Goal: Task Accomplishment & Management: Complete application form

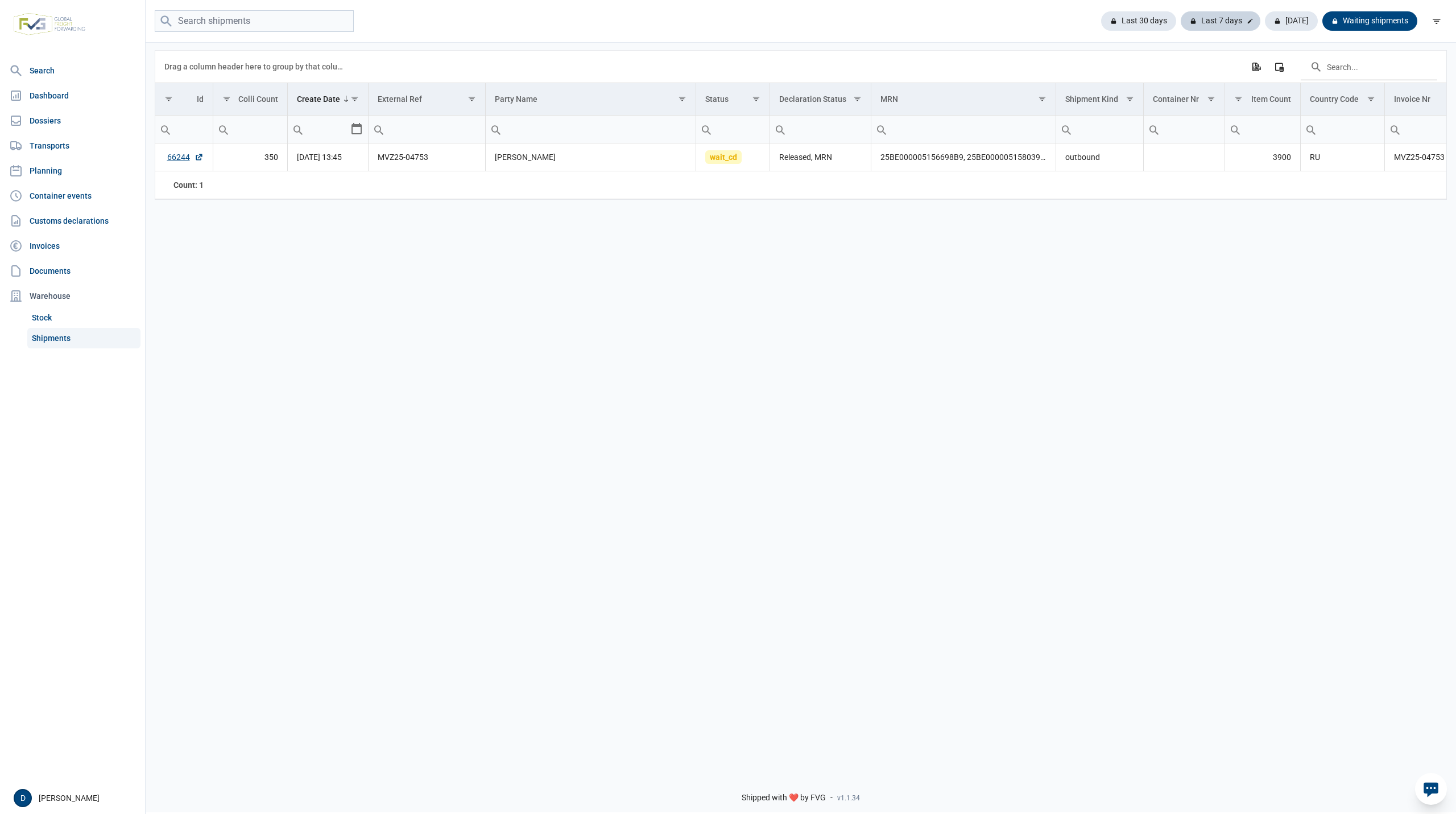
click at [1224, 17] on div "Last 7 days" at bounding box center [1220, 20] width 80 height 19
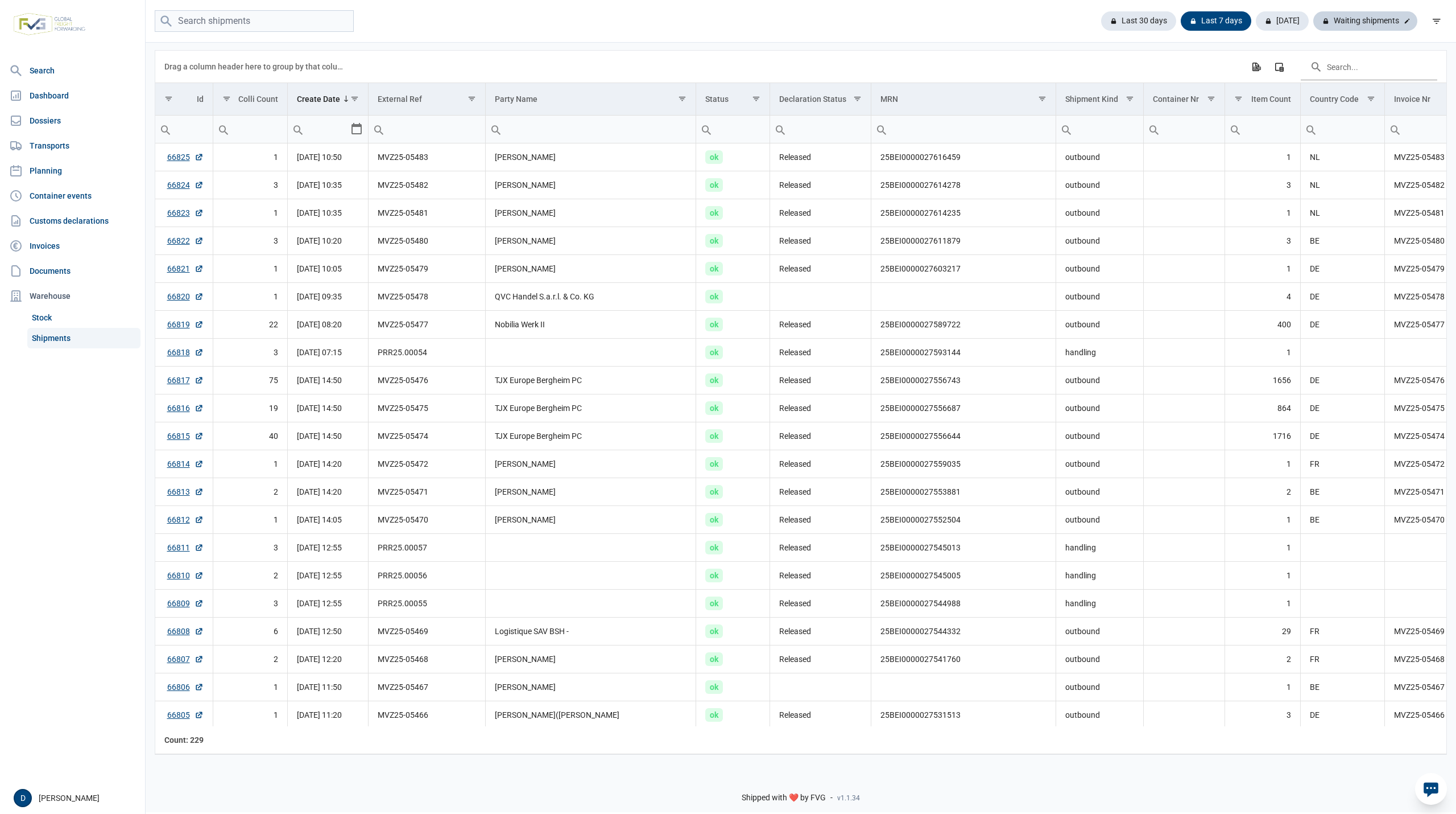
click at [1365, 23] on div "Waiting shipments" at bounding box center [1365, 20] width 104 height 19
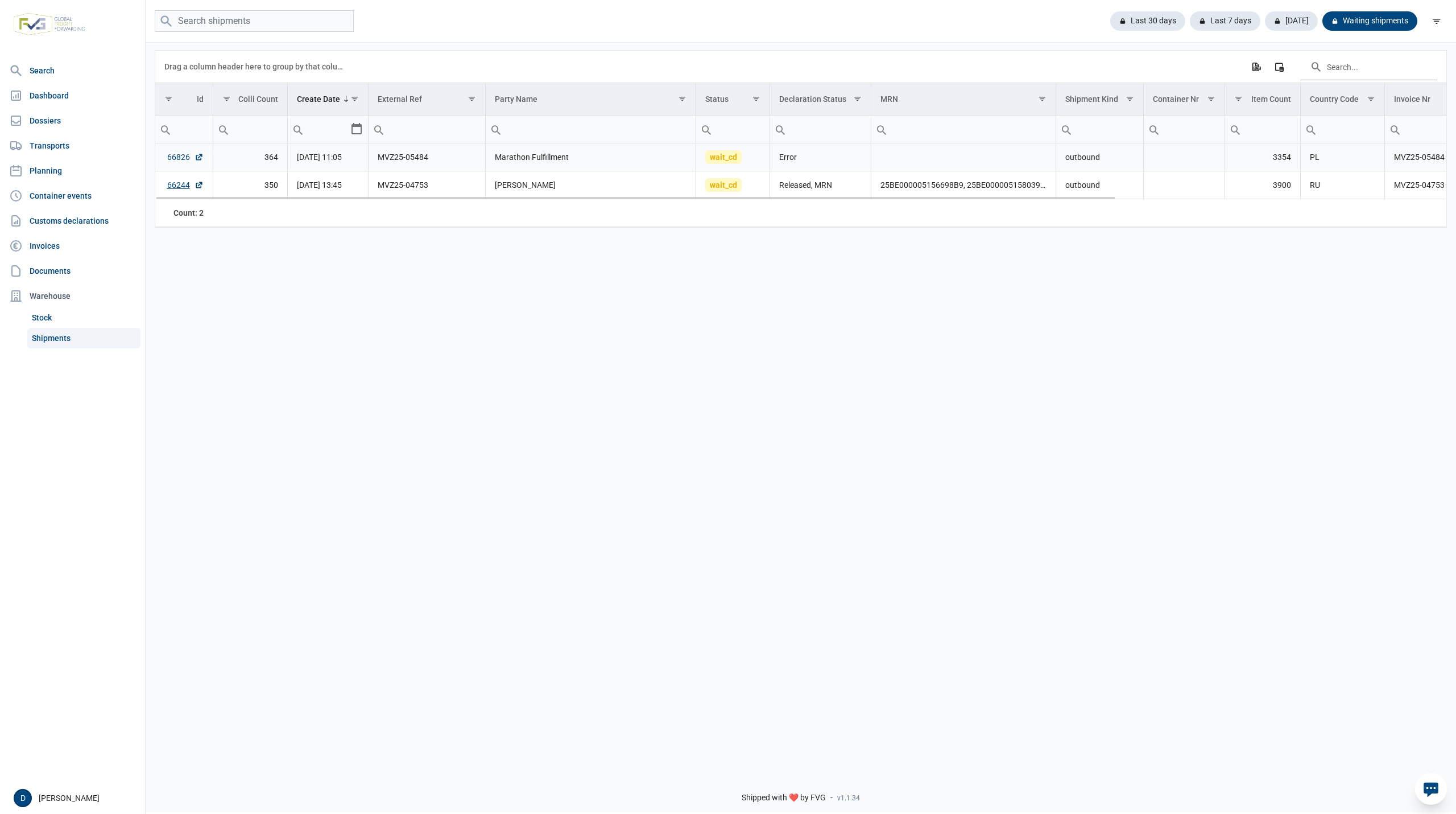
click at [172, 158] on link "66826" at bounding box center [185, 156] width 37 height 11
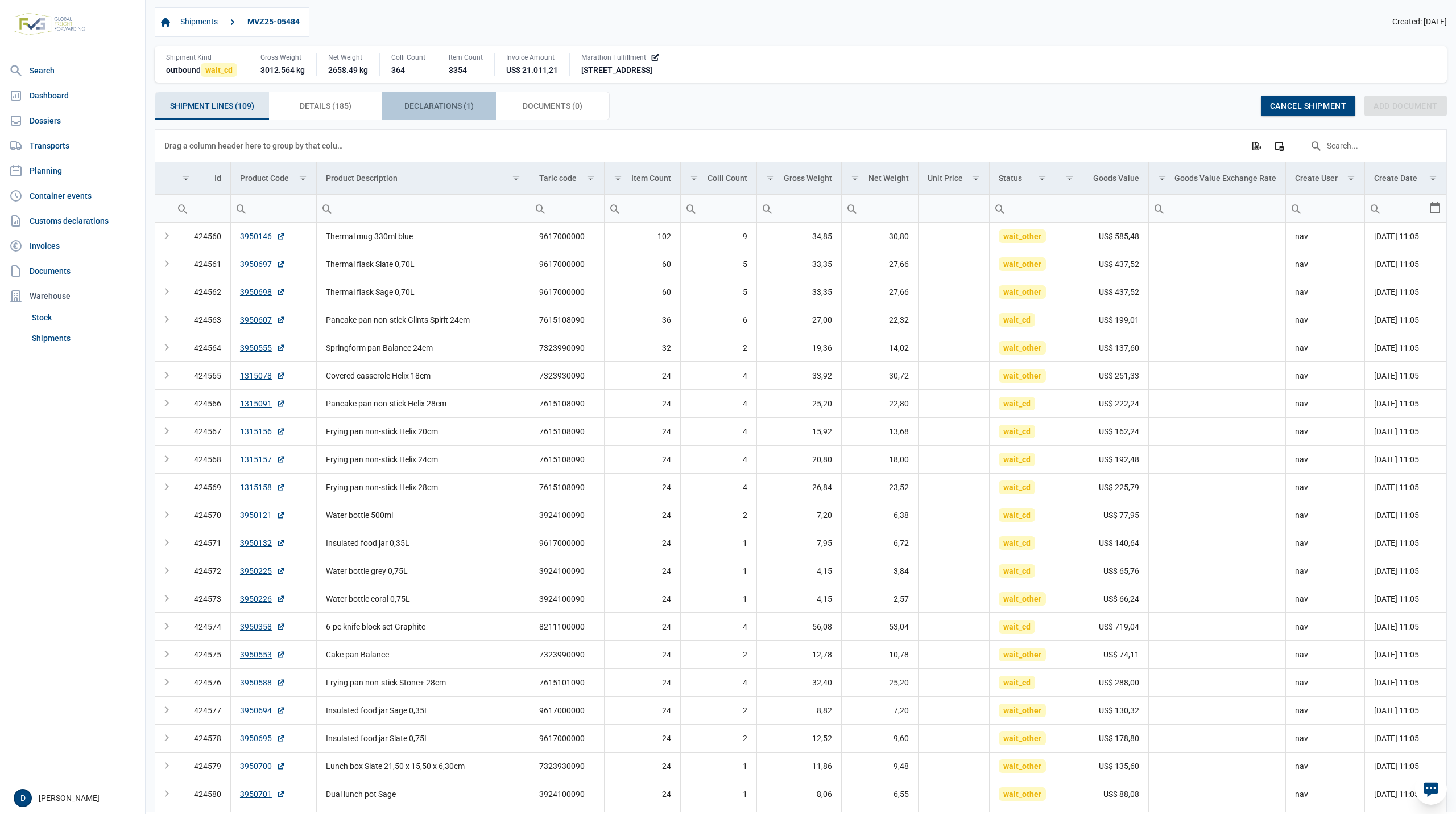
click at [436, 108] on span "Declarations (1) Declarations (1)" at bounding box center [440, 106] width 70 height 14
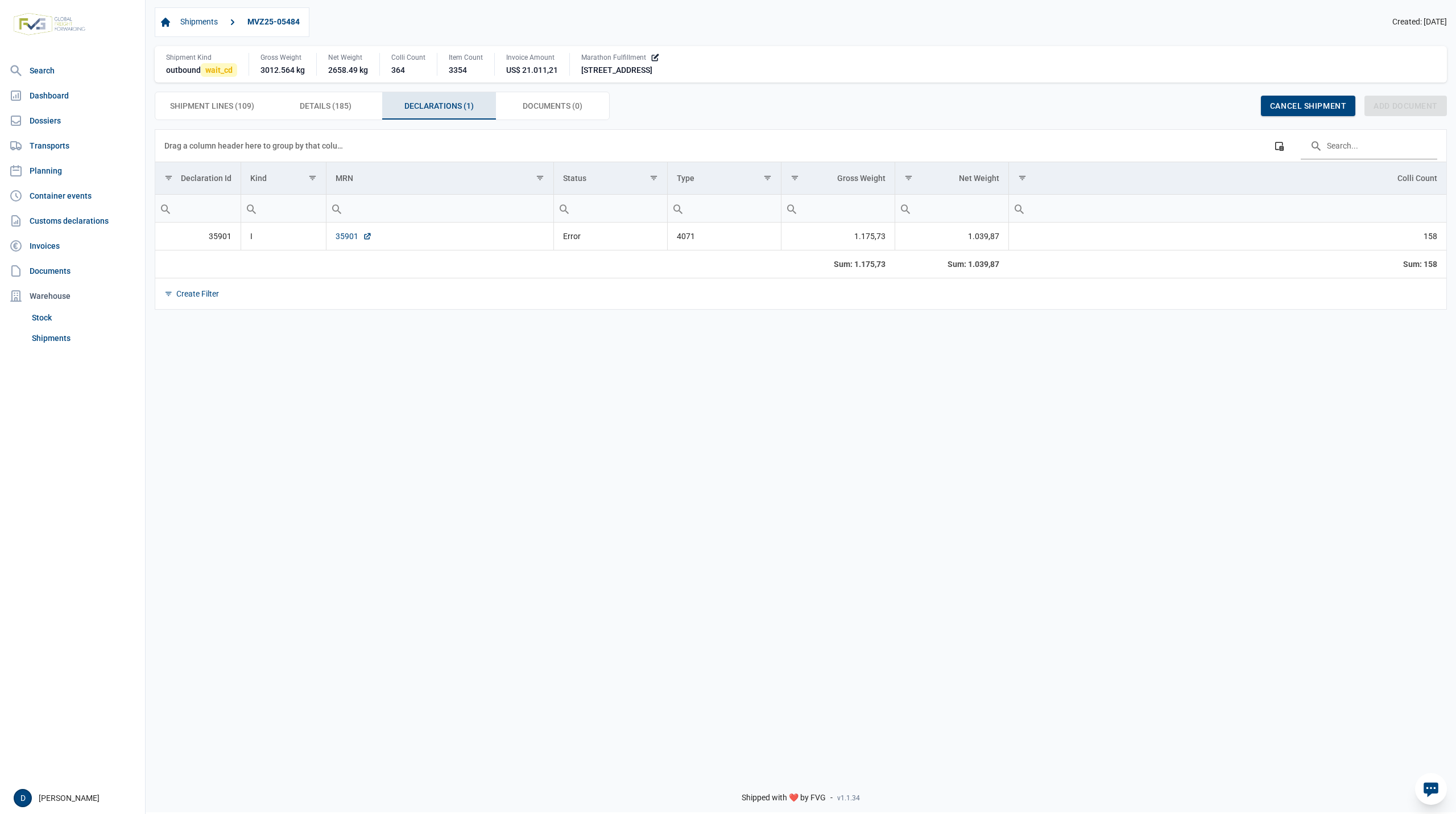
click at [350, 238] on link "35901" at bounding box center [353, 236] width 37 height 11
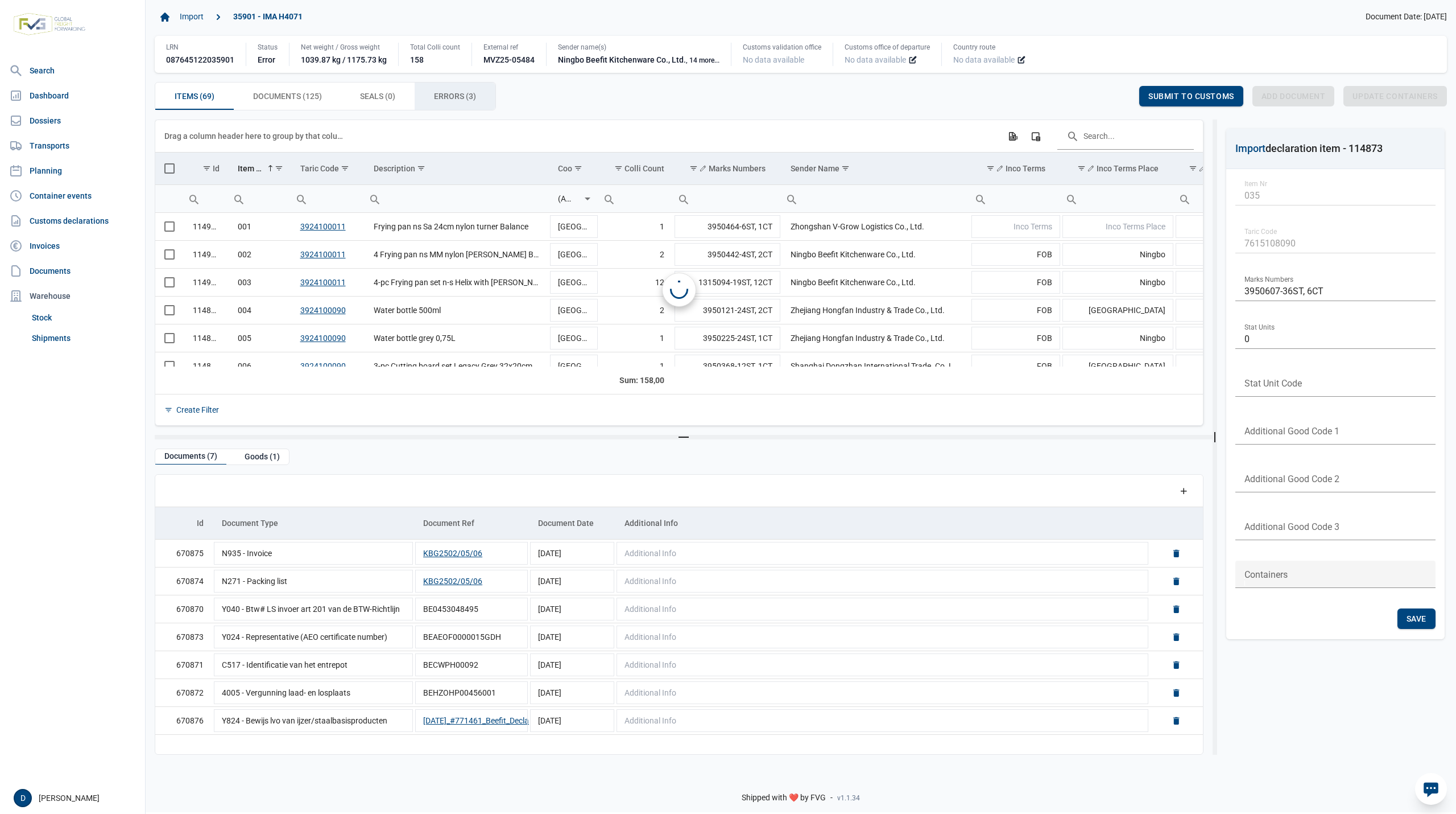
click at [452, 93] on span "Errors (3) Errors (3)" at bounding box center [455, 97] width 42 height 14
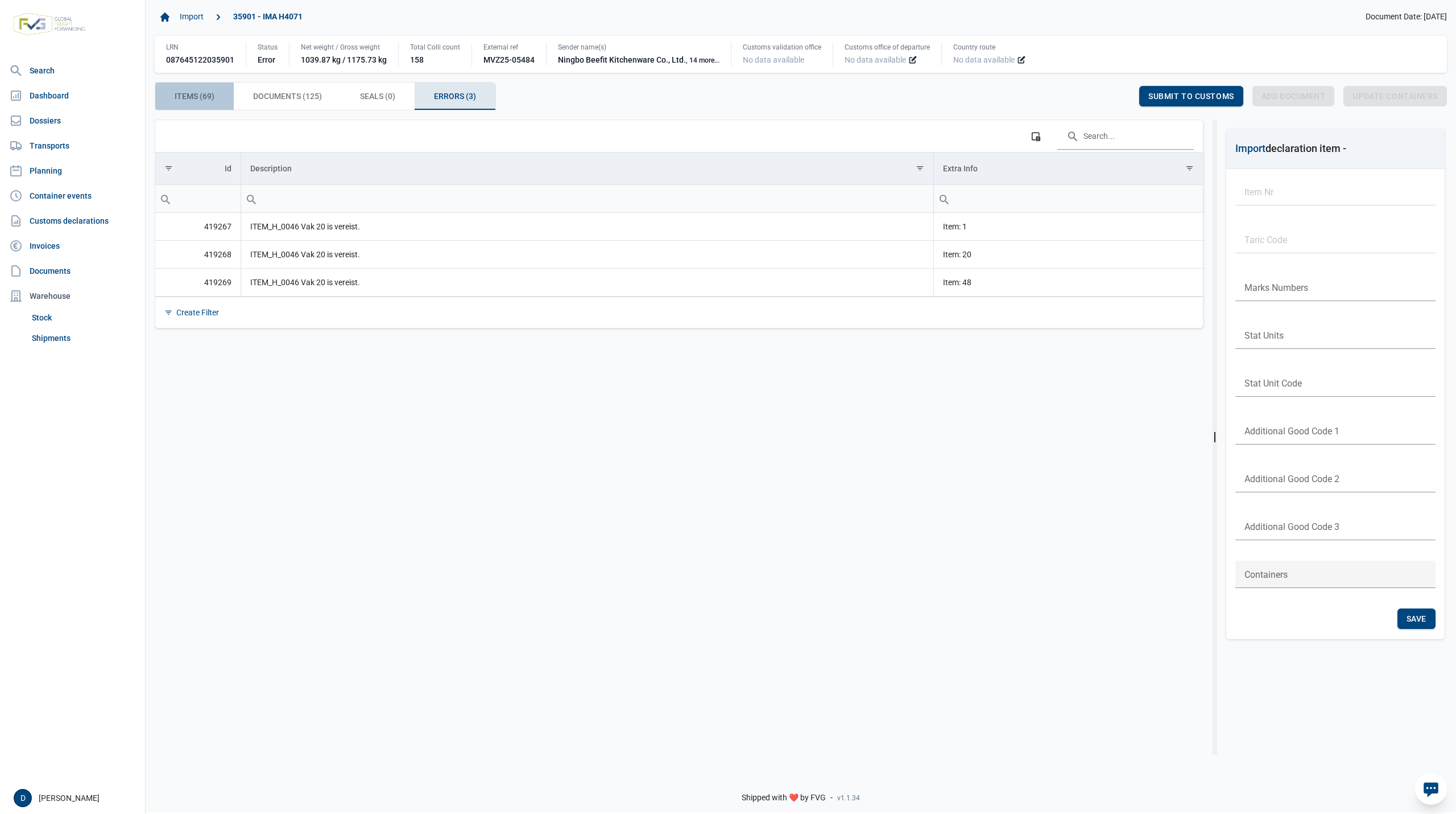
click at [194, 97] on span "Items (69) Items (69)" at bounding box center [195, 97] width 40 height 14
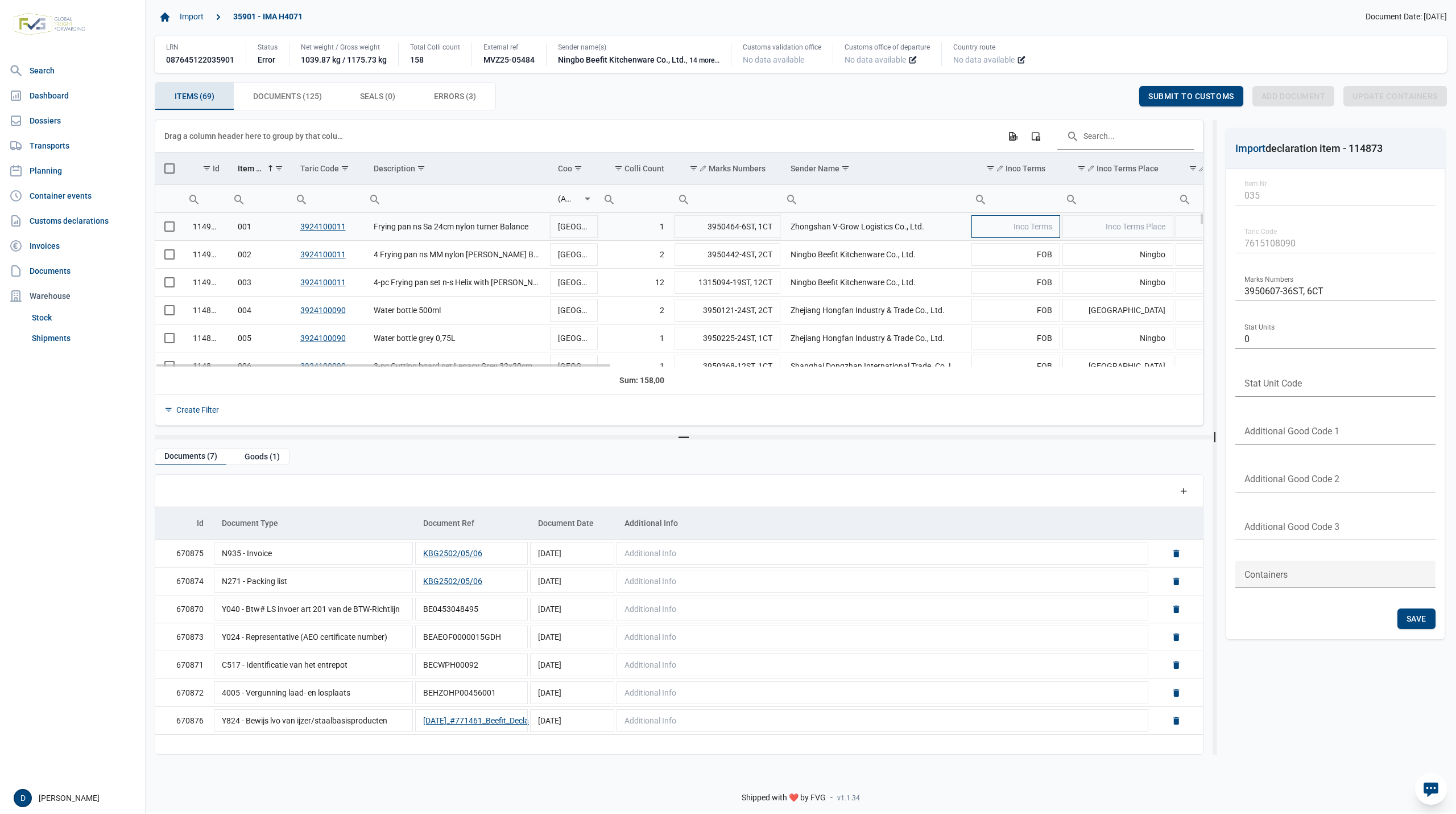
click at [1038, 226] on span "Inco Terms" at bounding box center [1032, 226] width 39 height 9
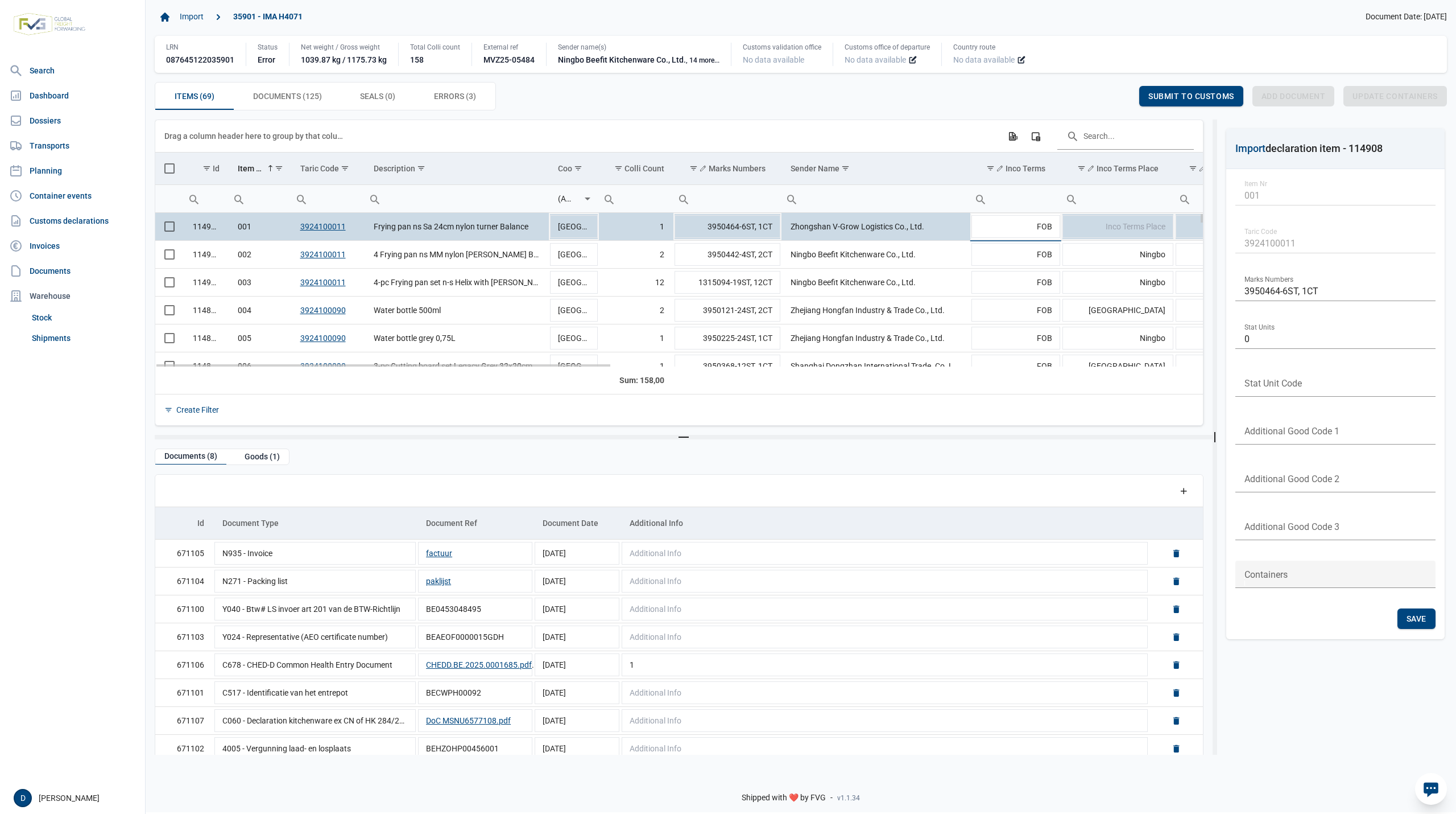
type input "FOB"
type input "Yantian"
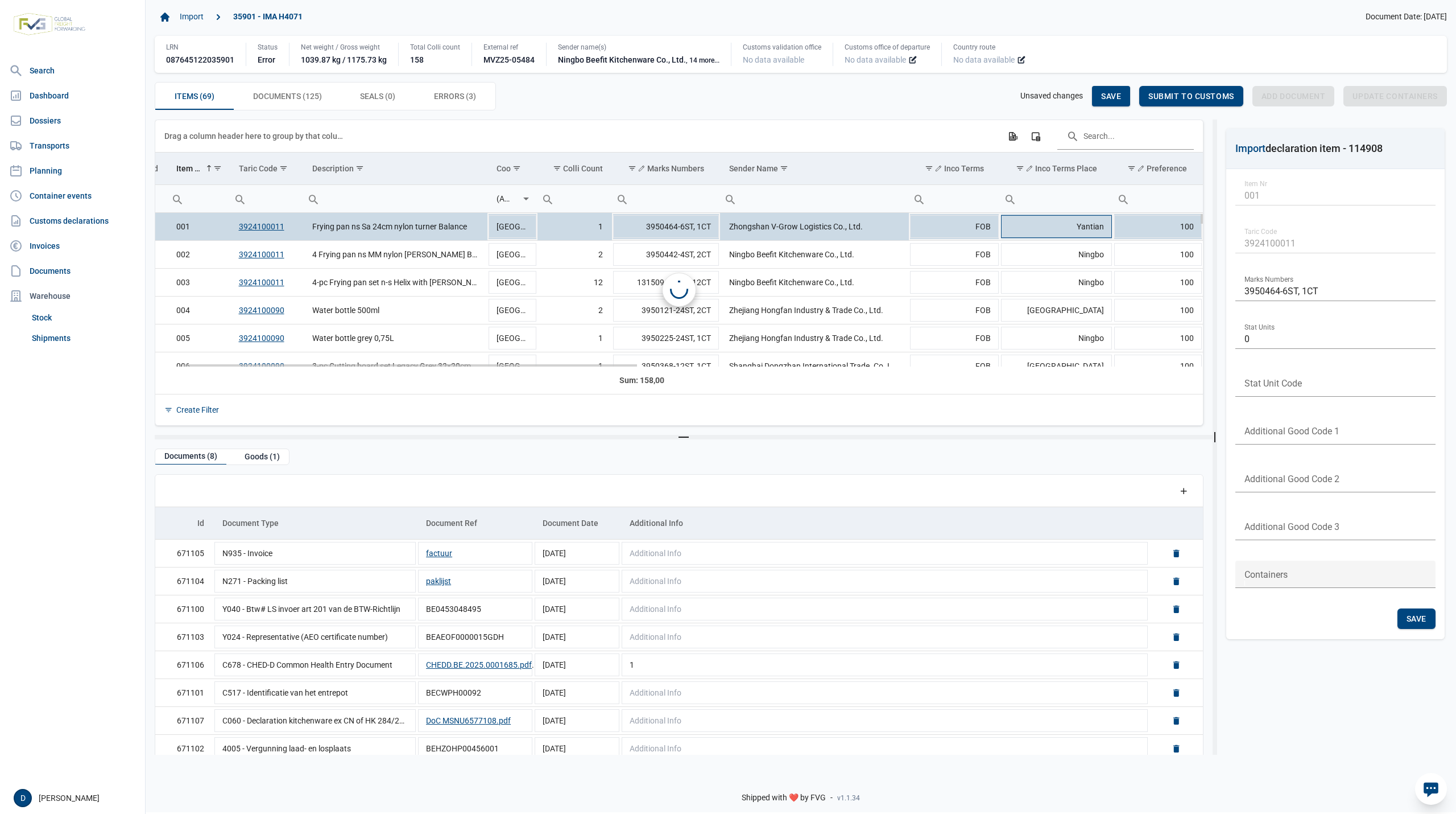
scroll to position [0, 62]
click at [1112, 98] on span "Save" at bounding box center [1111, 96] width 20 height 9
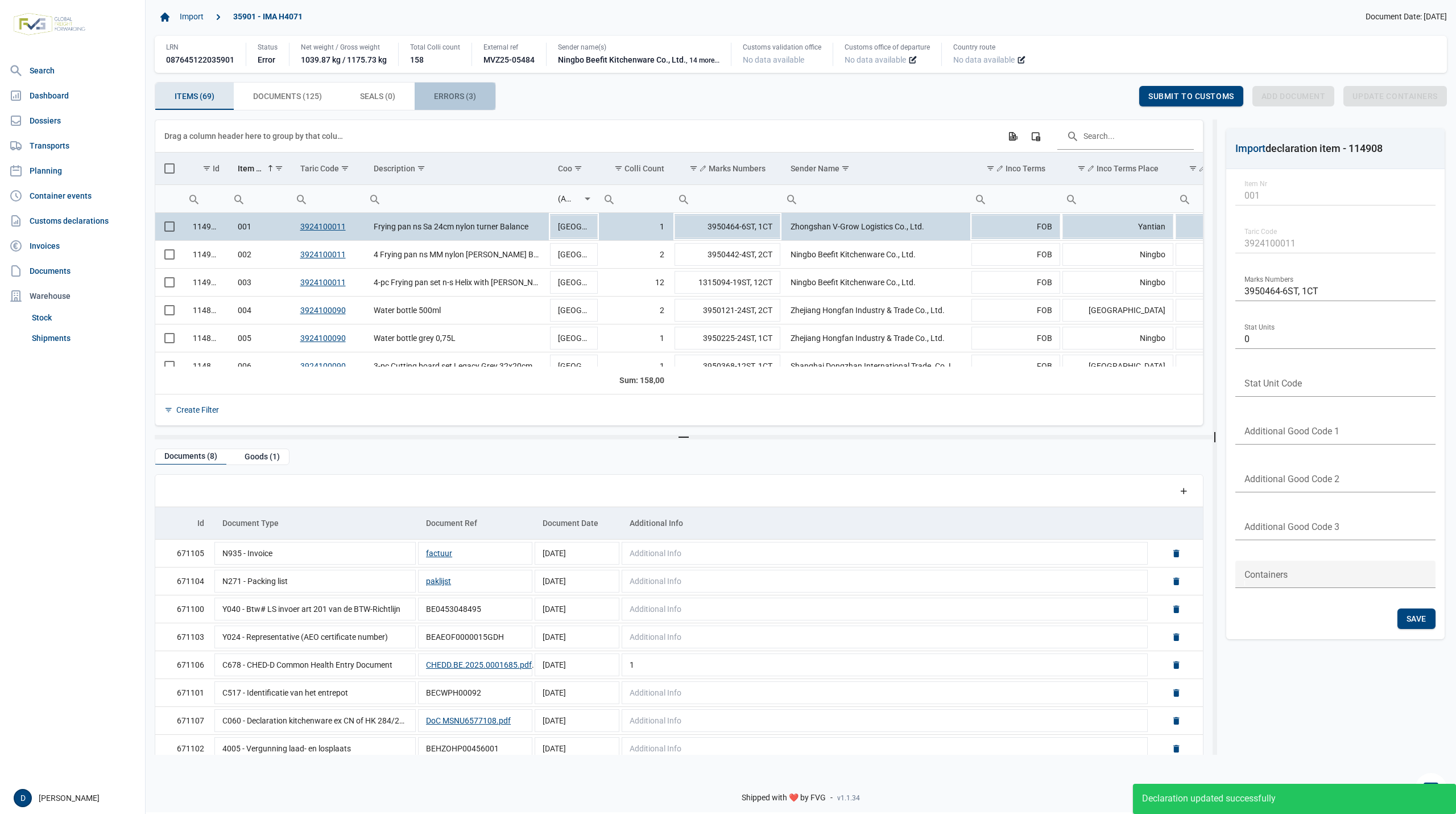
click at [436, 107] on div "Errors (3) Errors (3)" at bounding box center [455, 96] width 81 height 27
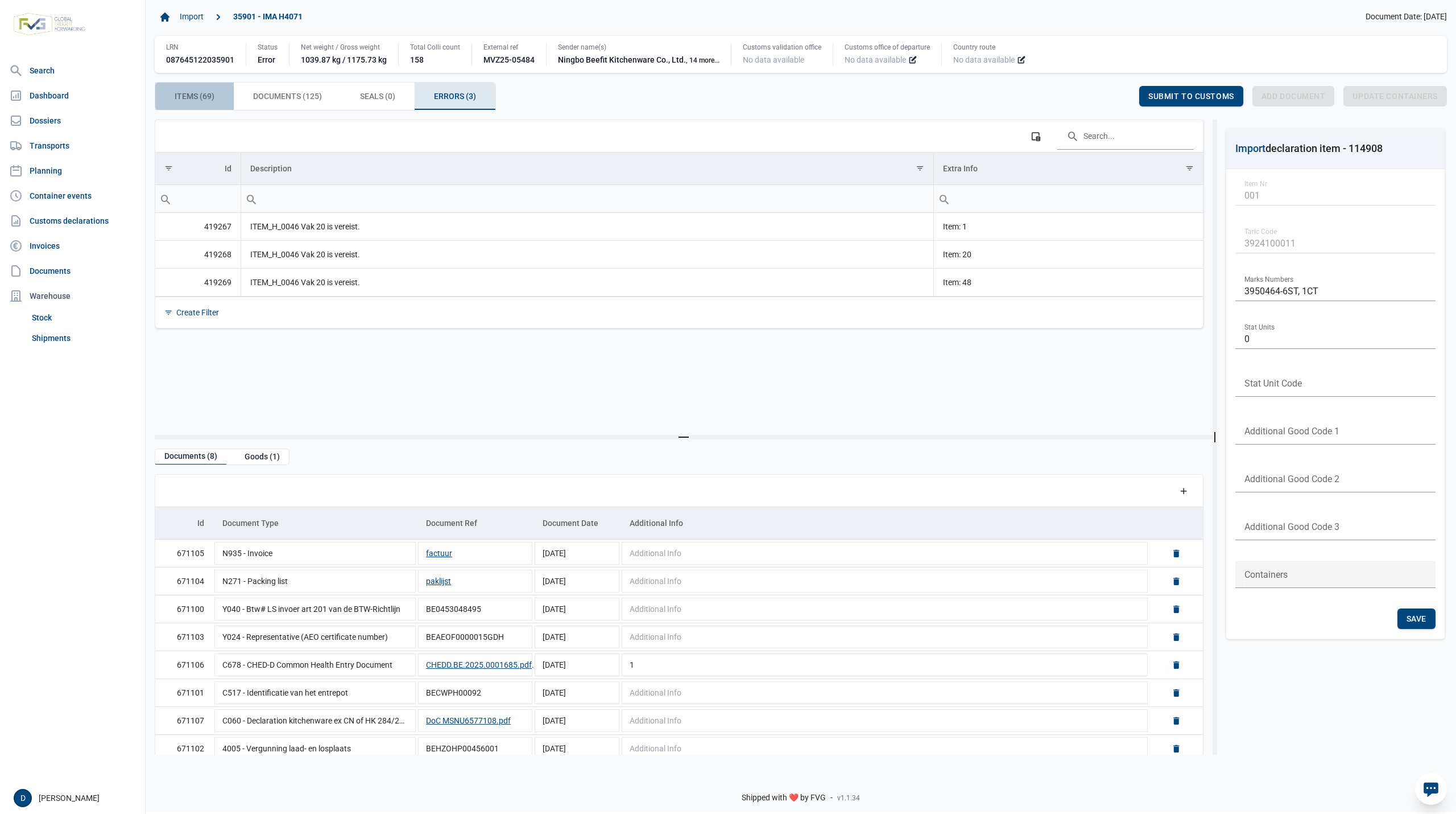
click at [208, 93] on span "Items (69) Items (69)" at bounding box center [195, 97] width 40 height 14
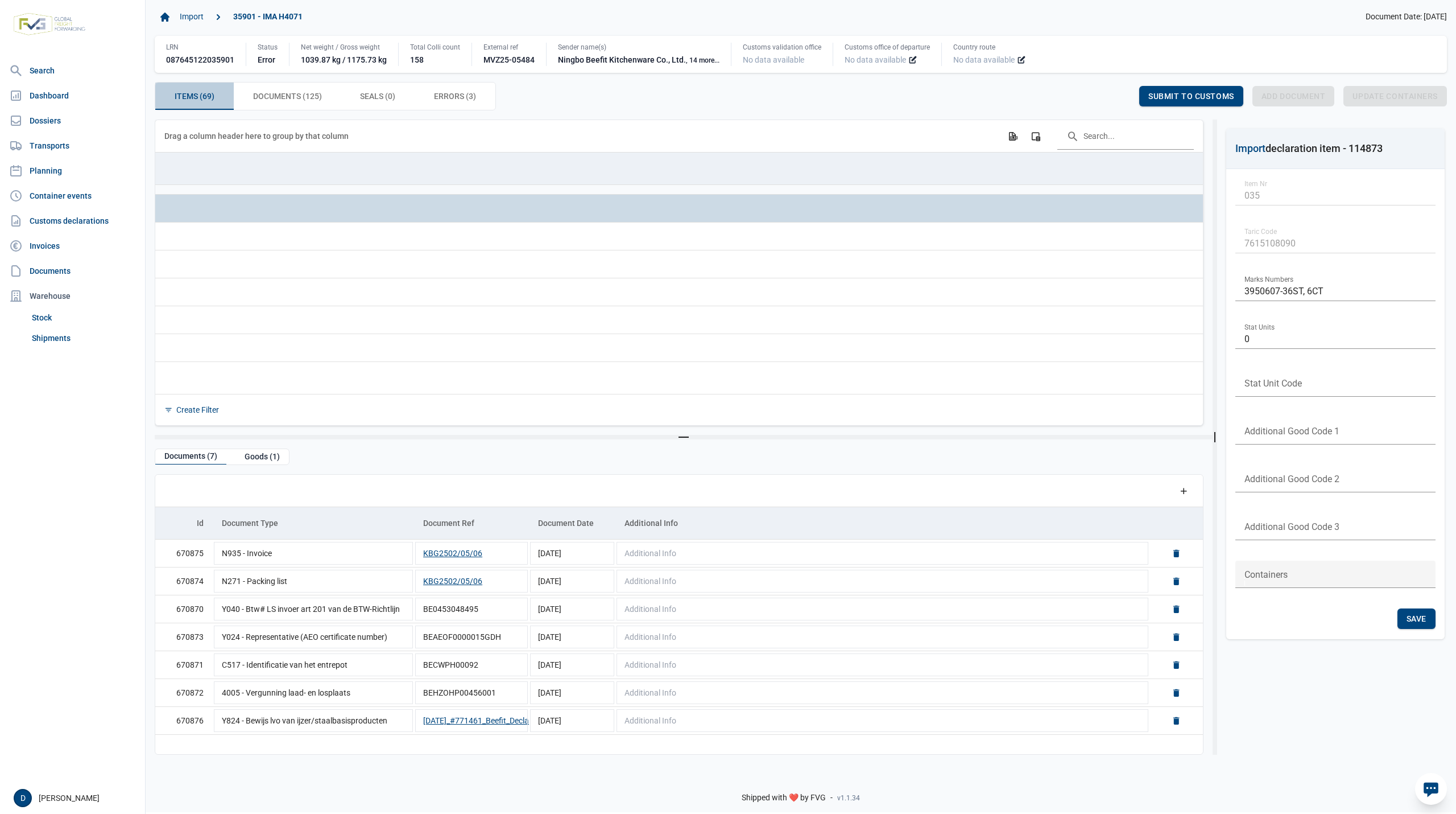
click at [199, 99] on span "Items (69) Items (69)" at bounding box center [195, 97] width 40 height 14
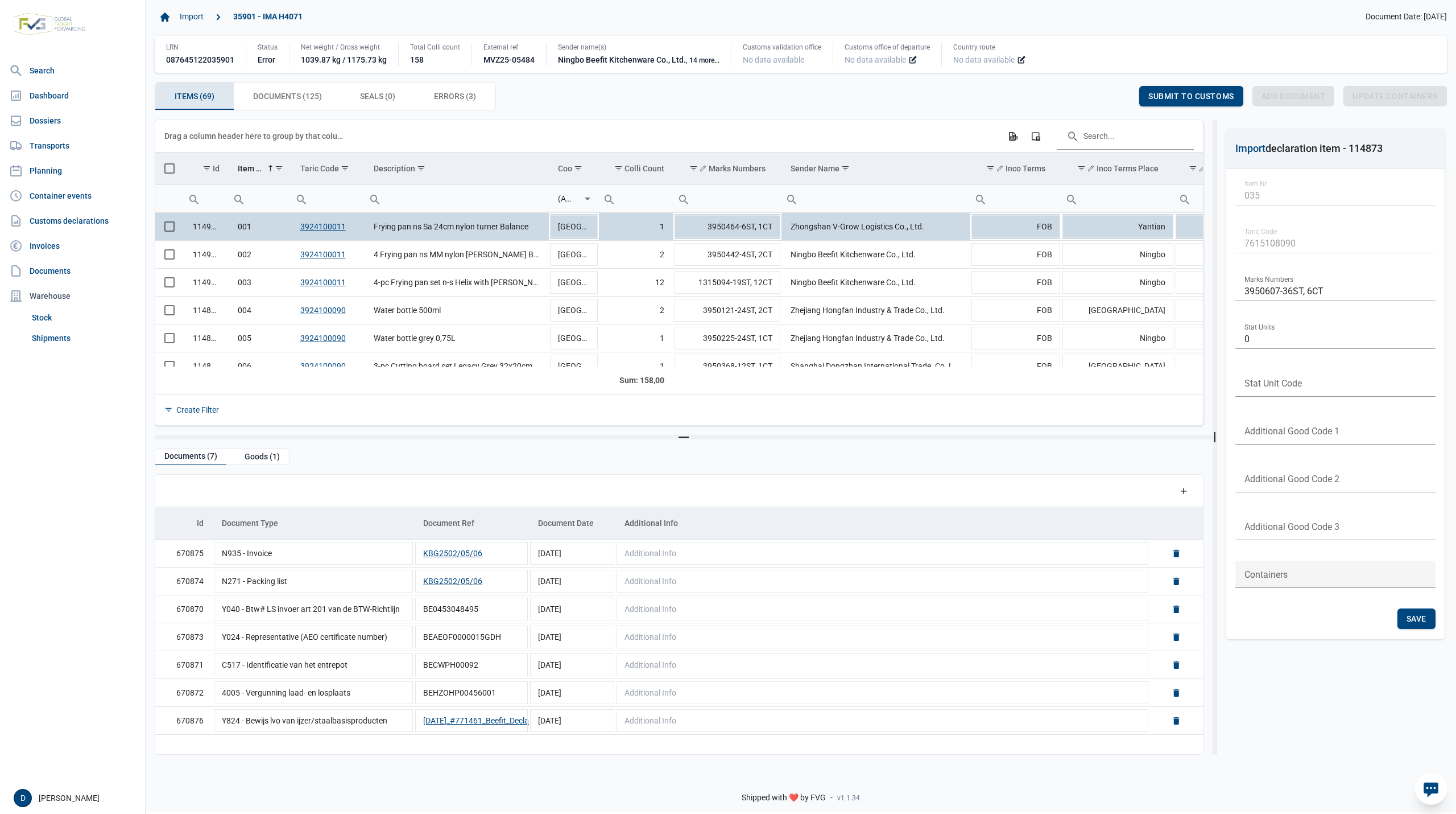
scroll to position [0, 196]
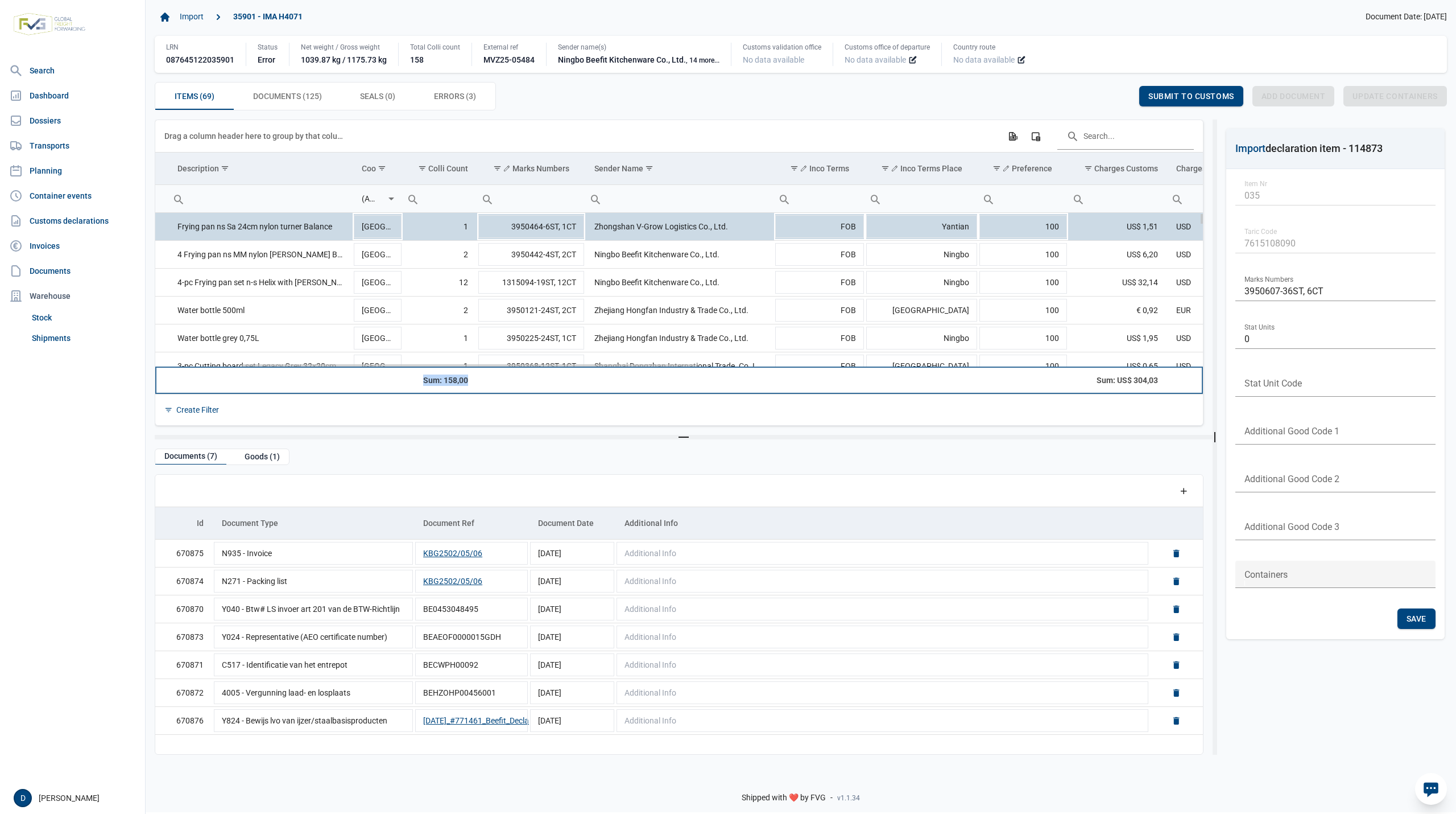
drag, startPoint x: 514, startPoint y: 371, endPoint x: 341, endPoint y: 366, distance: 173.1
click at [353, 365] on div "Data grid with 69 rows and 23 columns Drag a column header here to group by tha…" at bounding box center [679, 273] width 1048 height 305
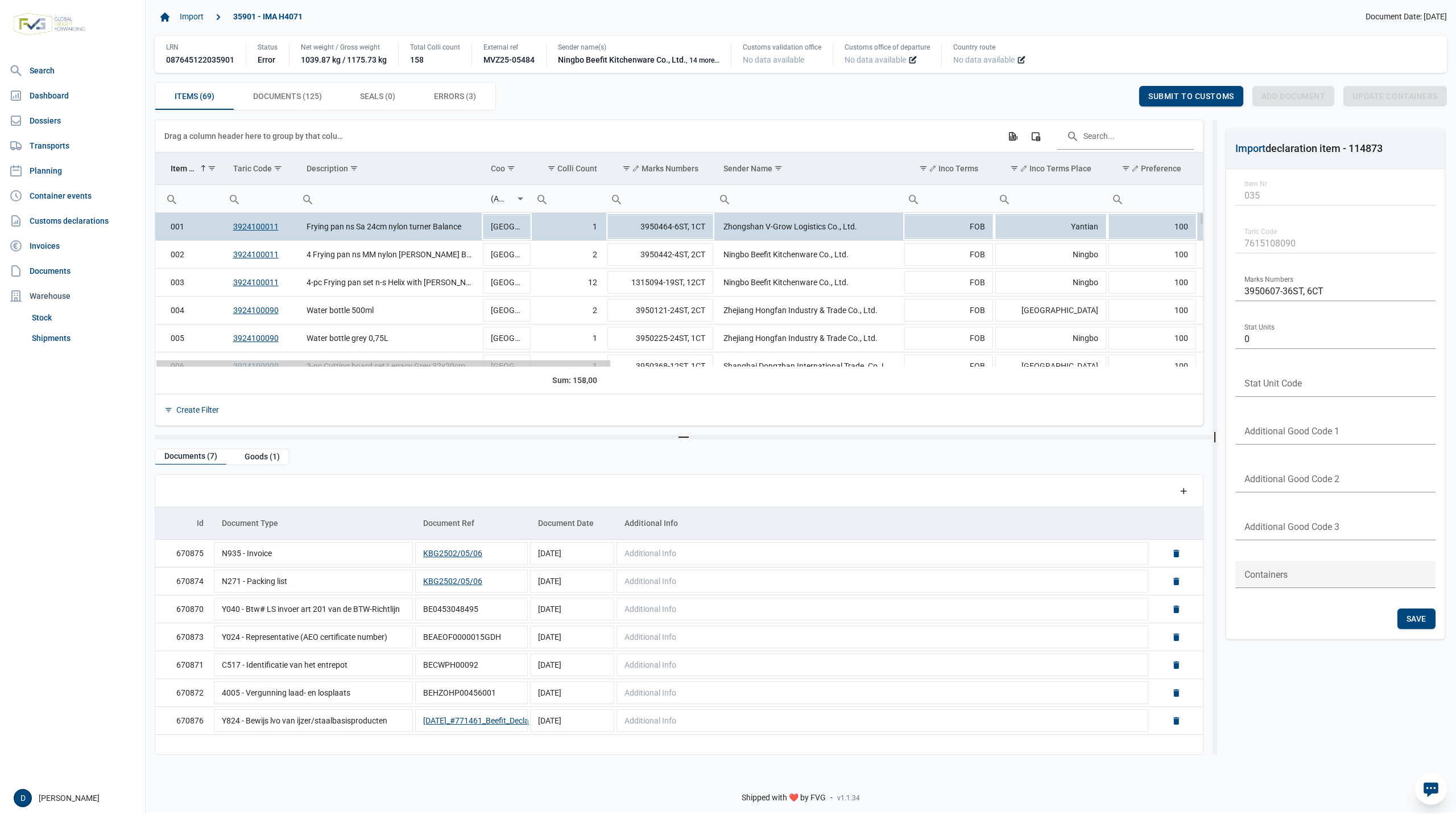
scroll to position [0, 0]
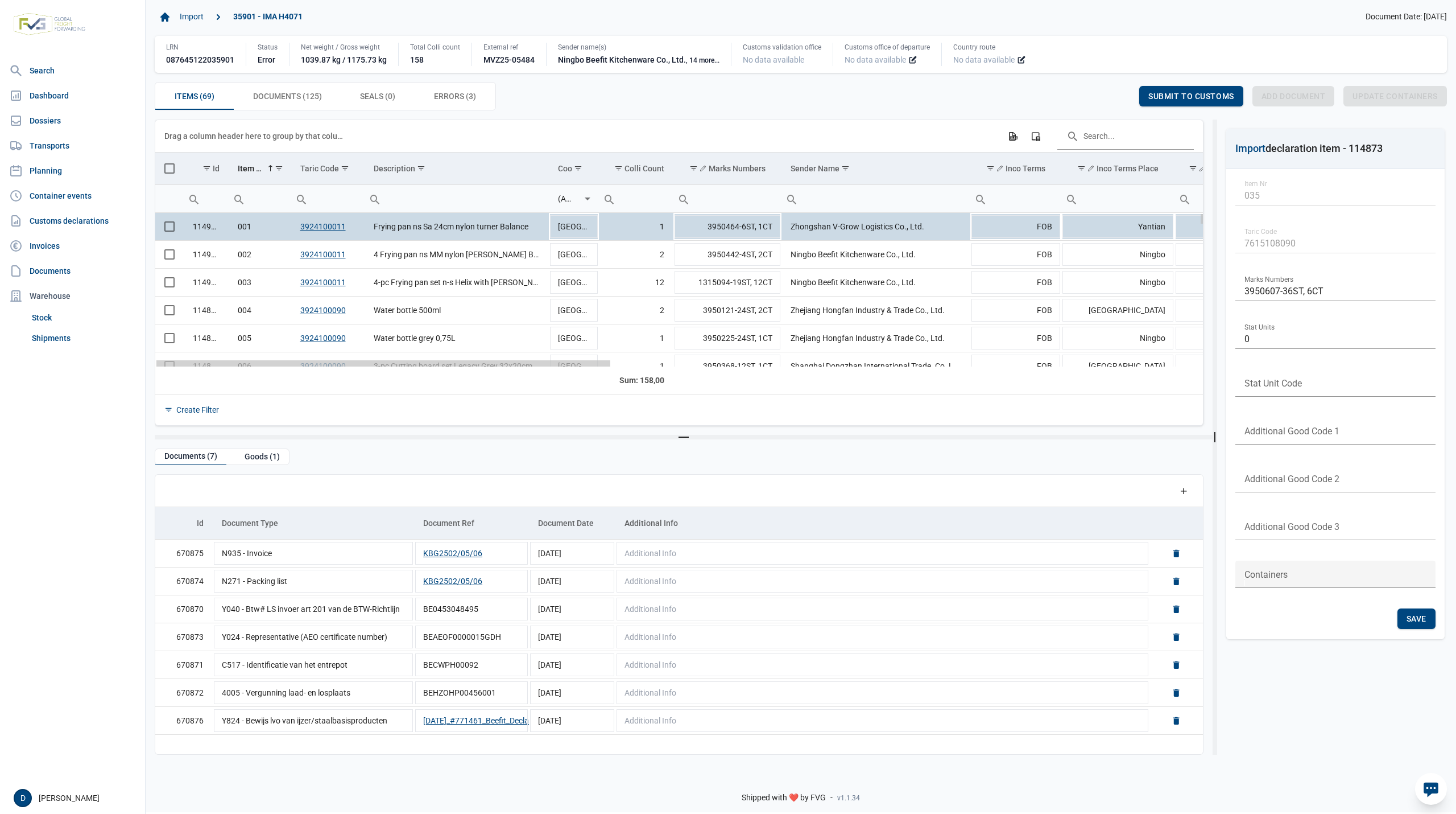
drag, startPoint x: 607, startPoint y: 366, endPoint x: 404, endPoint y: 363, distance: 203.0
click at [404, 363] on body "For evaluation purposes only. Redistribution prohibited. Please register an exi…" at bounding box center [728, 387] width 1456 height 814
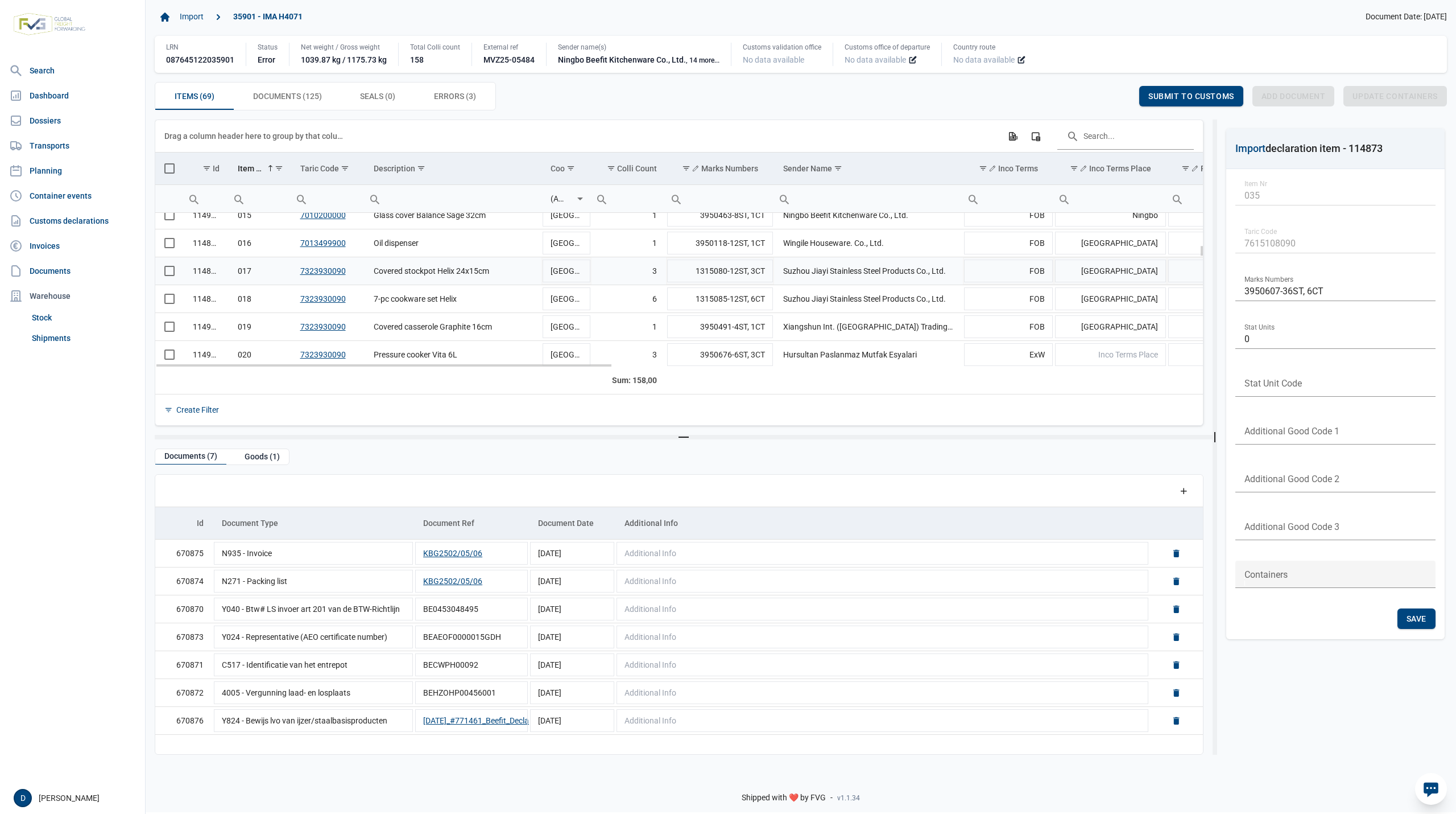
scroll to position [506, 0]
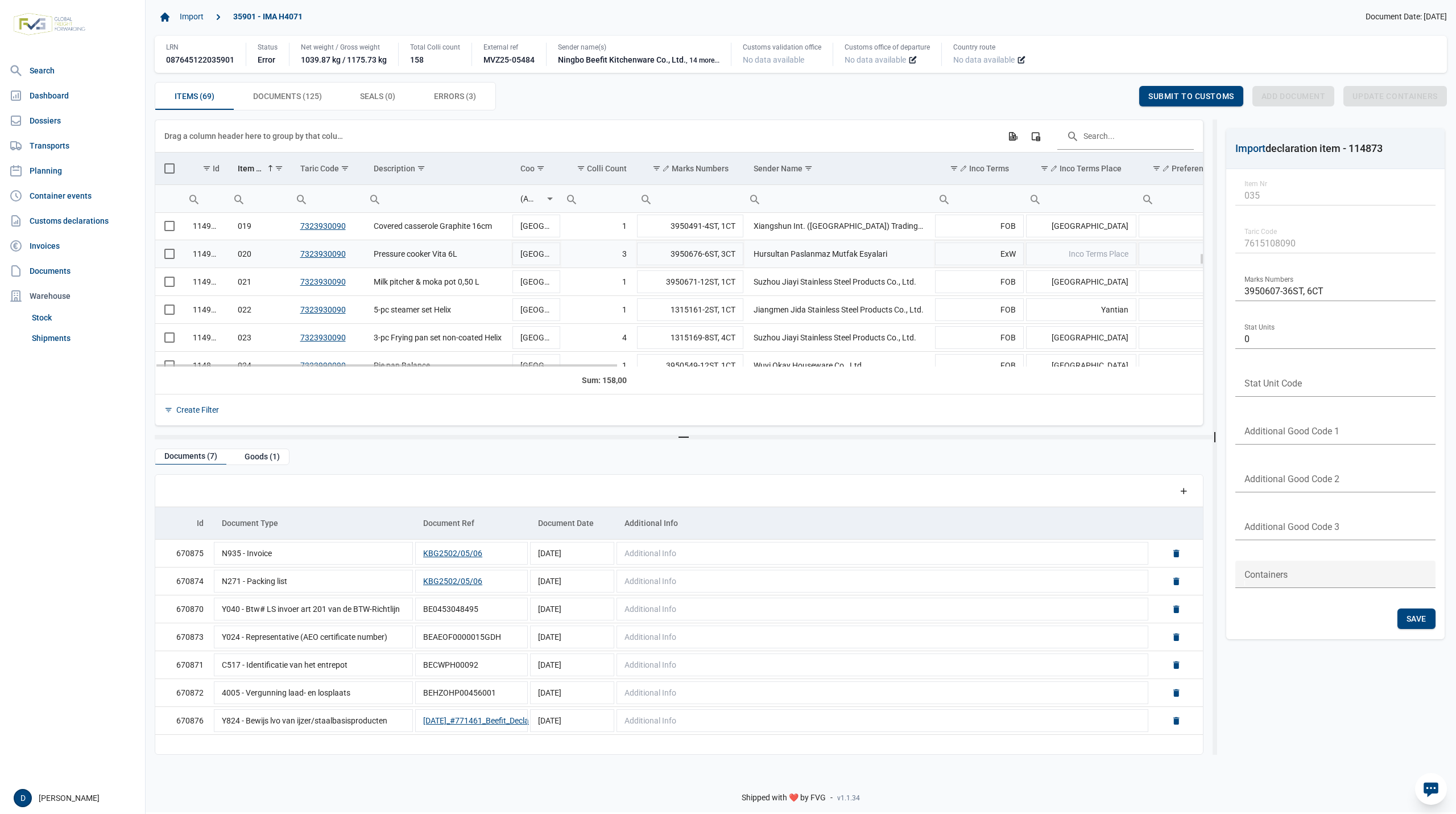
click at [167, 259] on span "Select row" at bounding box center [169, 254] width 10 height 10
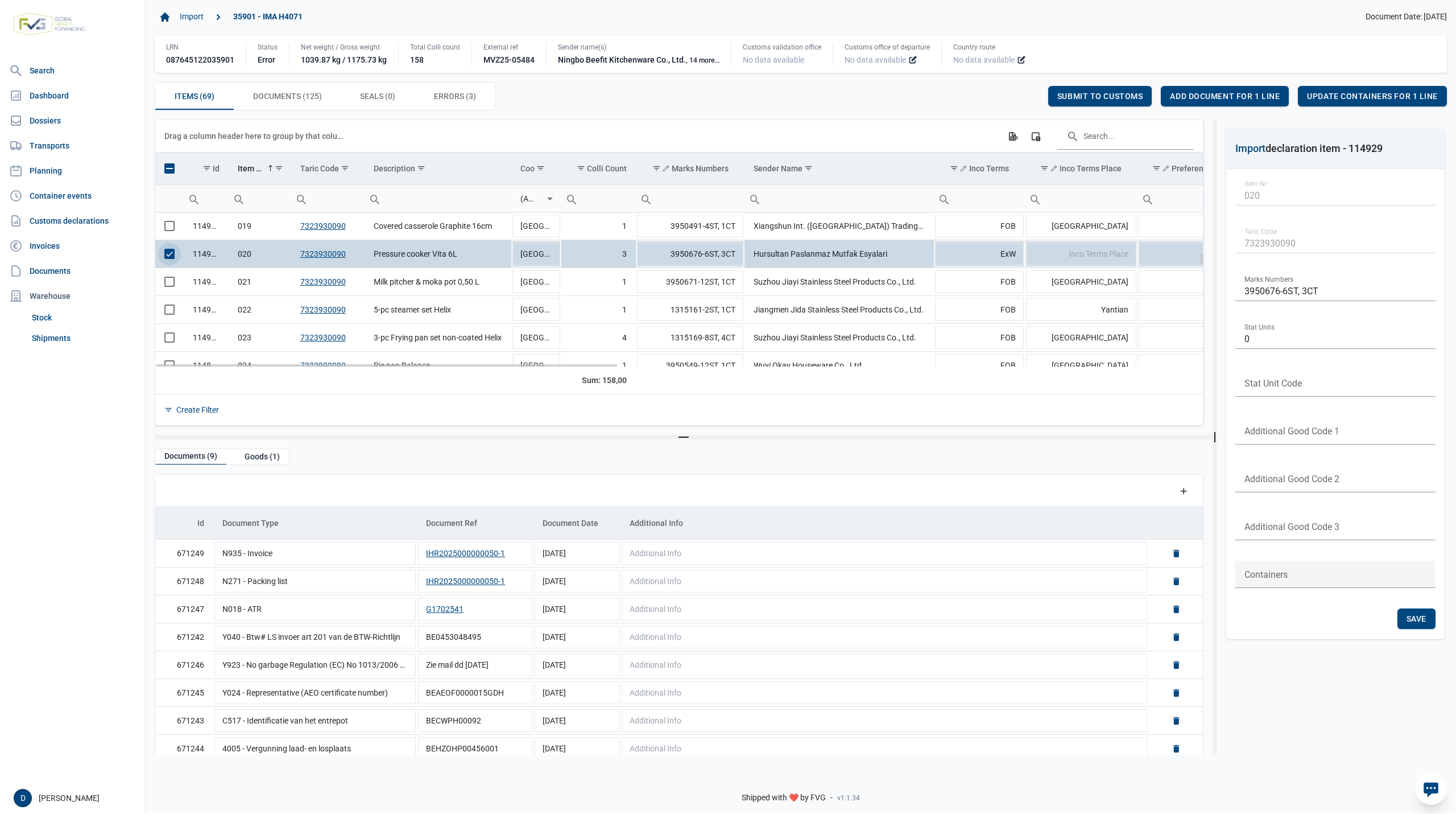
click at [173, 254] on span "Select row" at bounding box center [169, 254] width 10 height 10
click at [1081, 259] on span "Inco Terms Place" at bounding box center [1099, 254] width 60 height 9
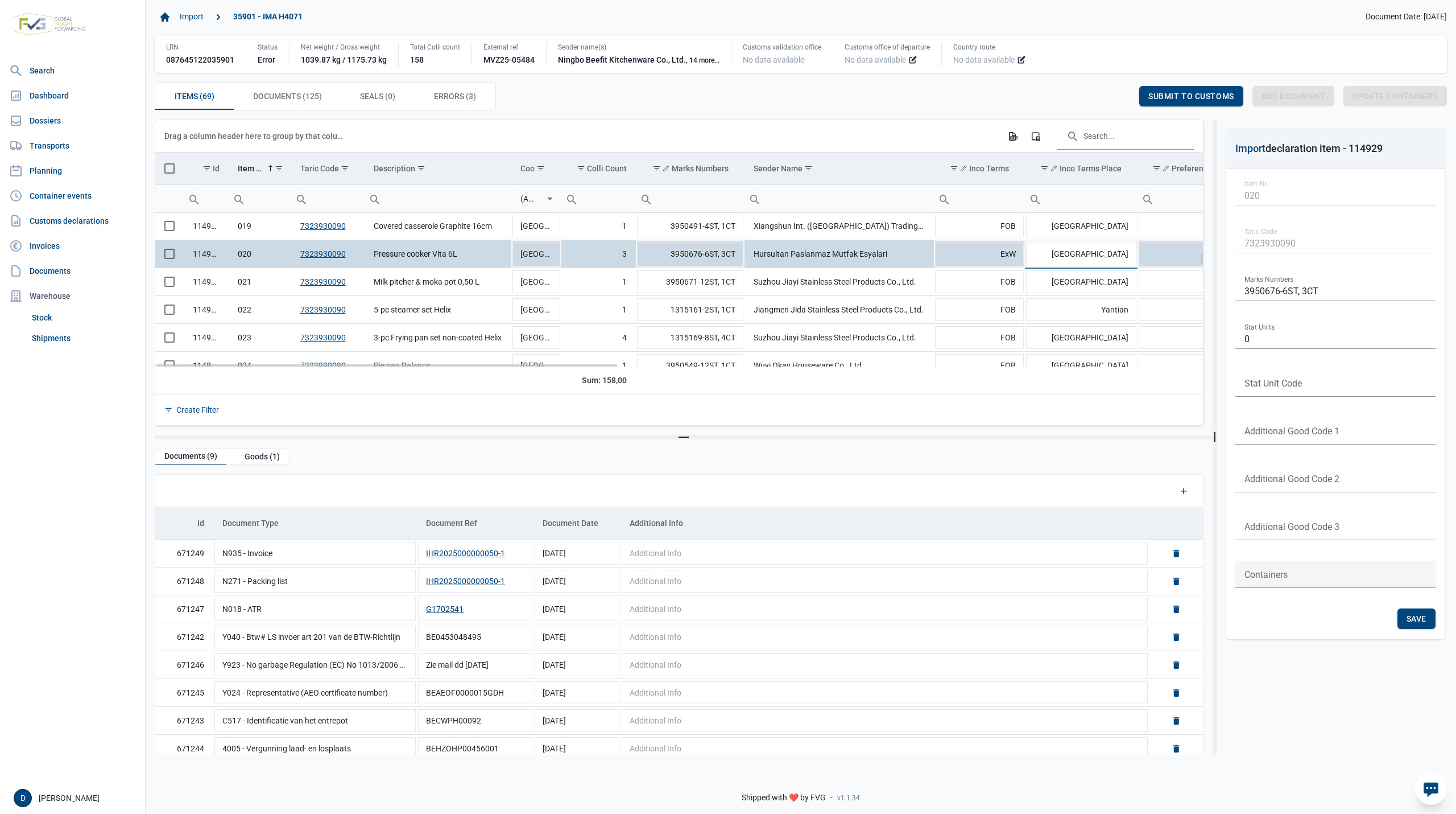
type input "Istanbul"
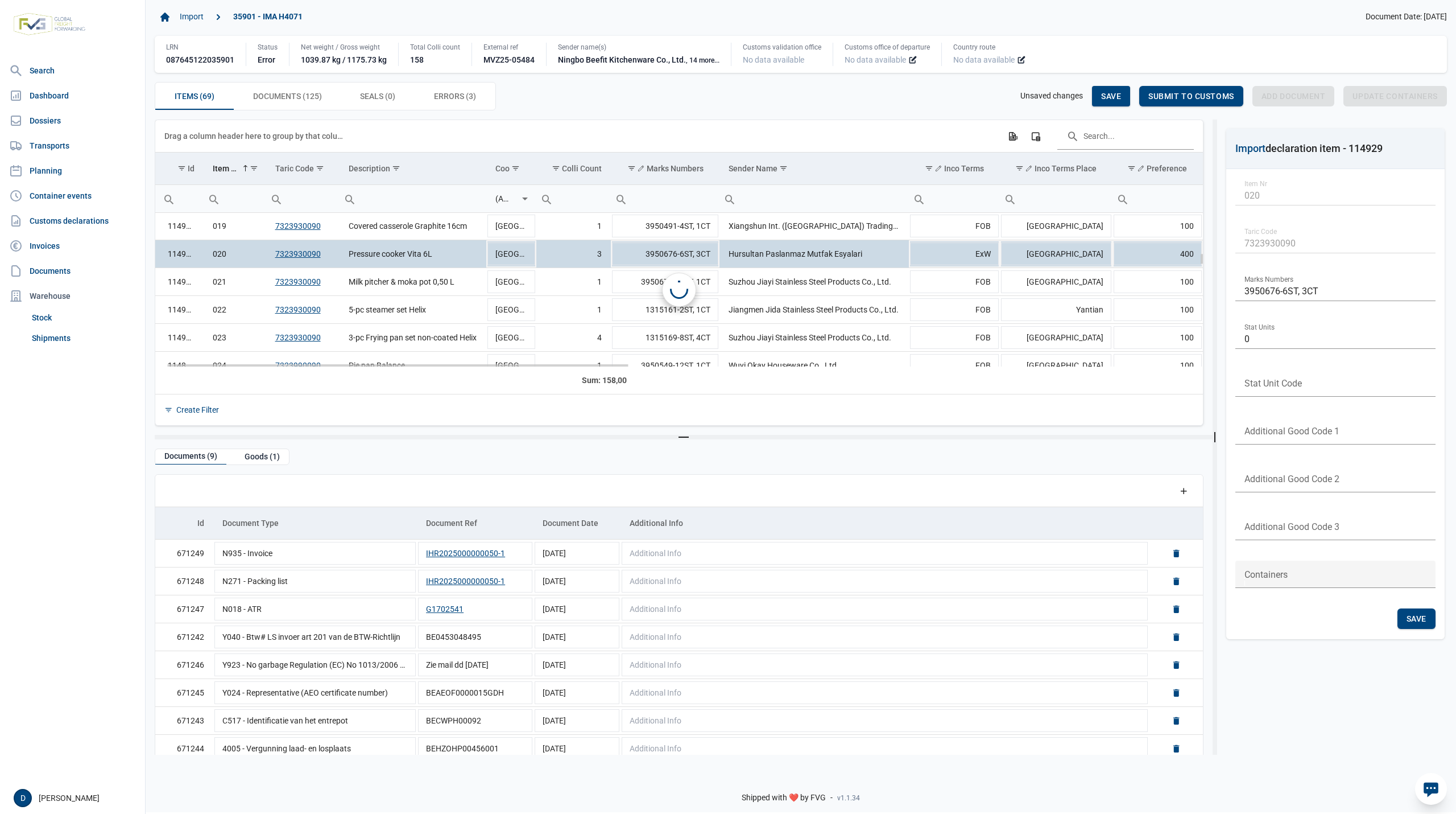
scroll to position [0, 25]
click at [1098, 90] on div "Save" at bounding box center [1111, 96] width 38 height 21
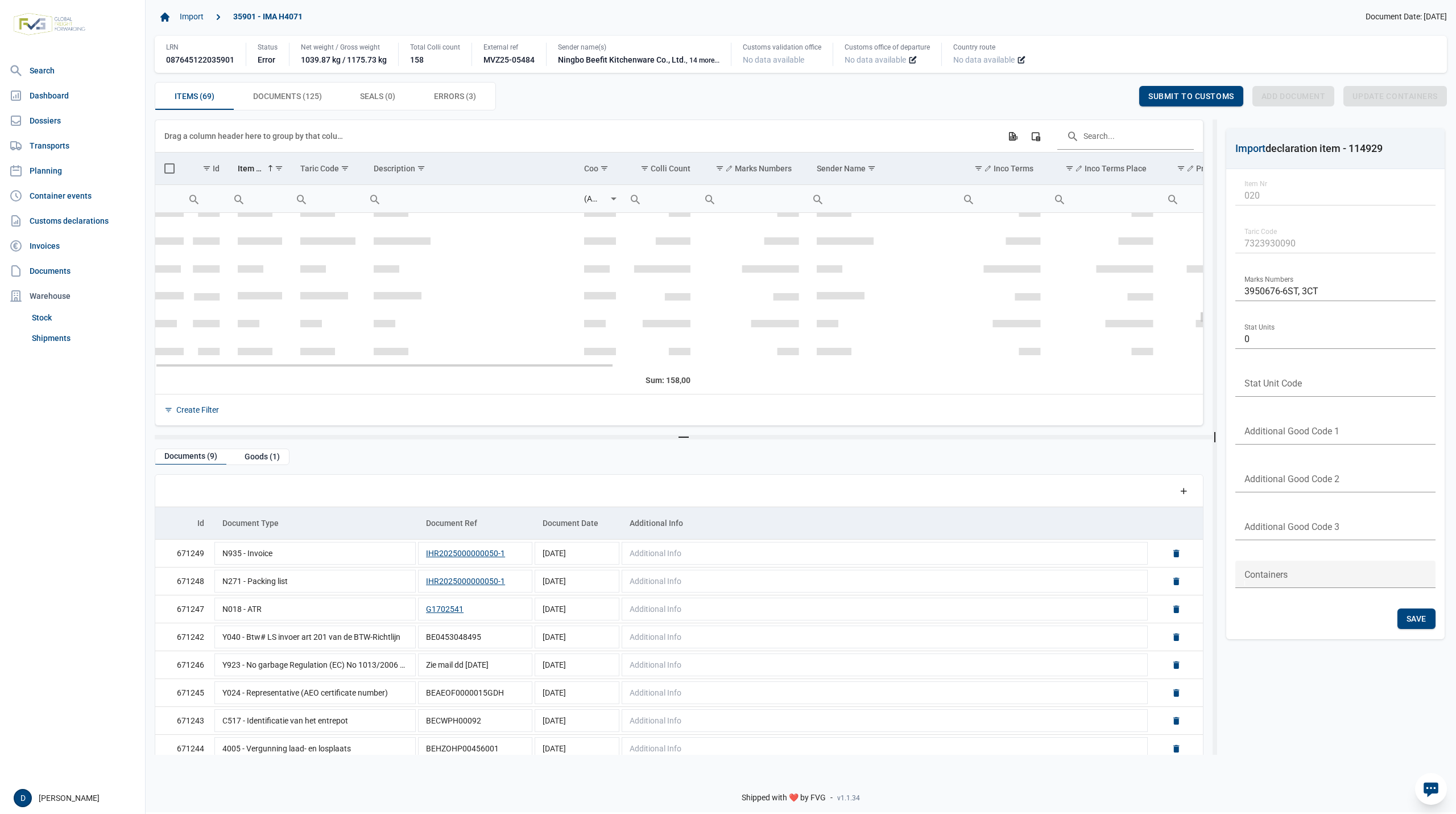
scroll to position [1240, 0]
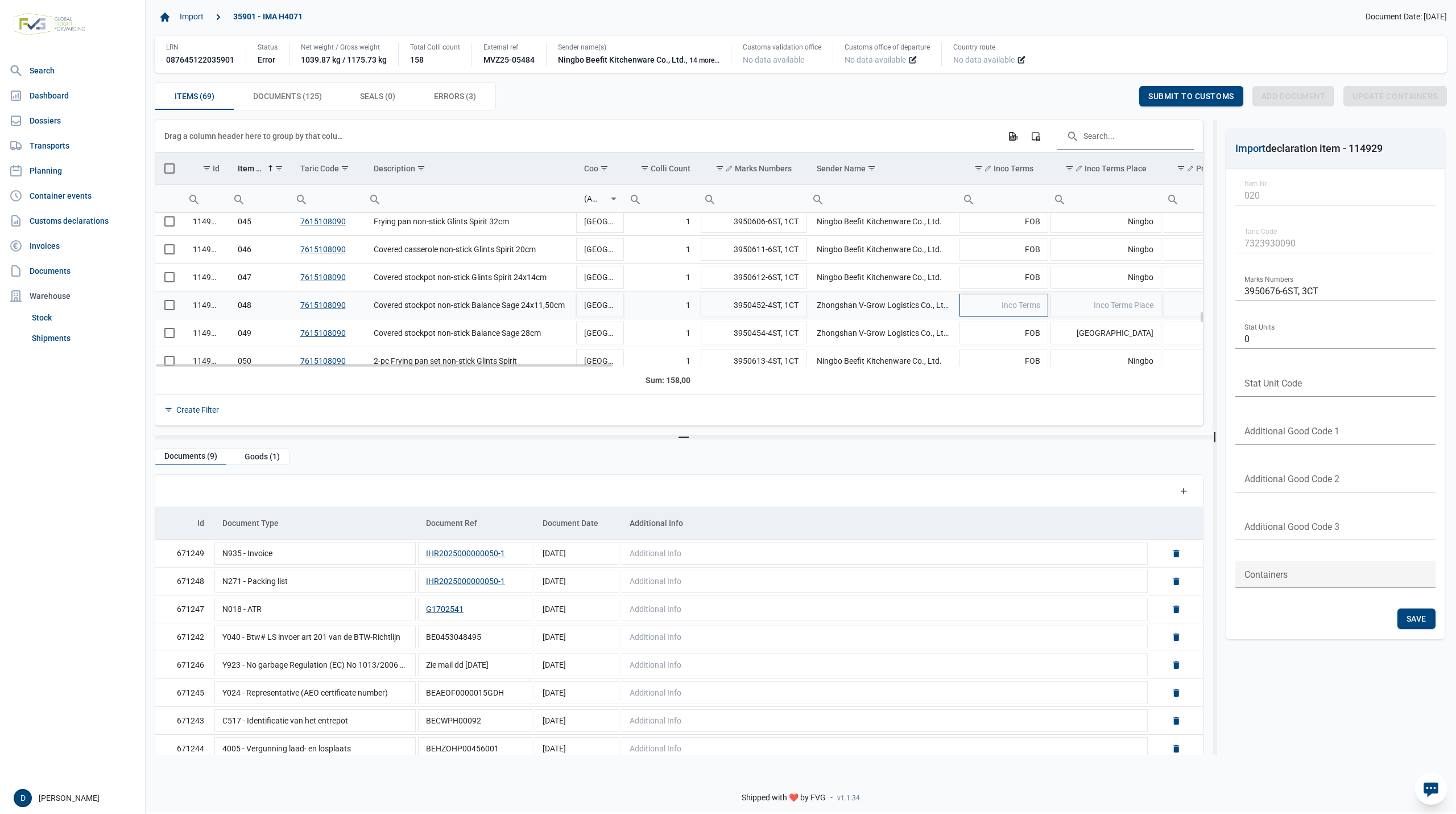
click at [1034, 307] on span "Inco Terms" at bounding box center [1020, 305] width 39 height 9
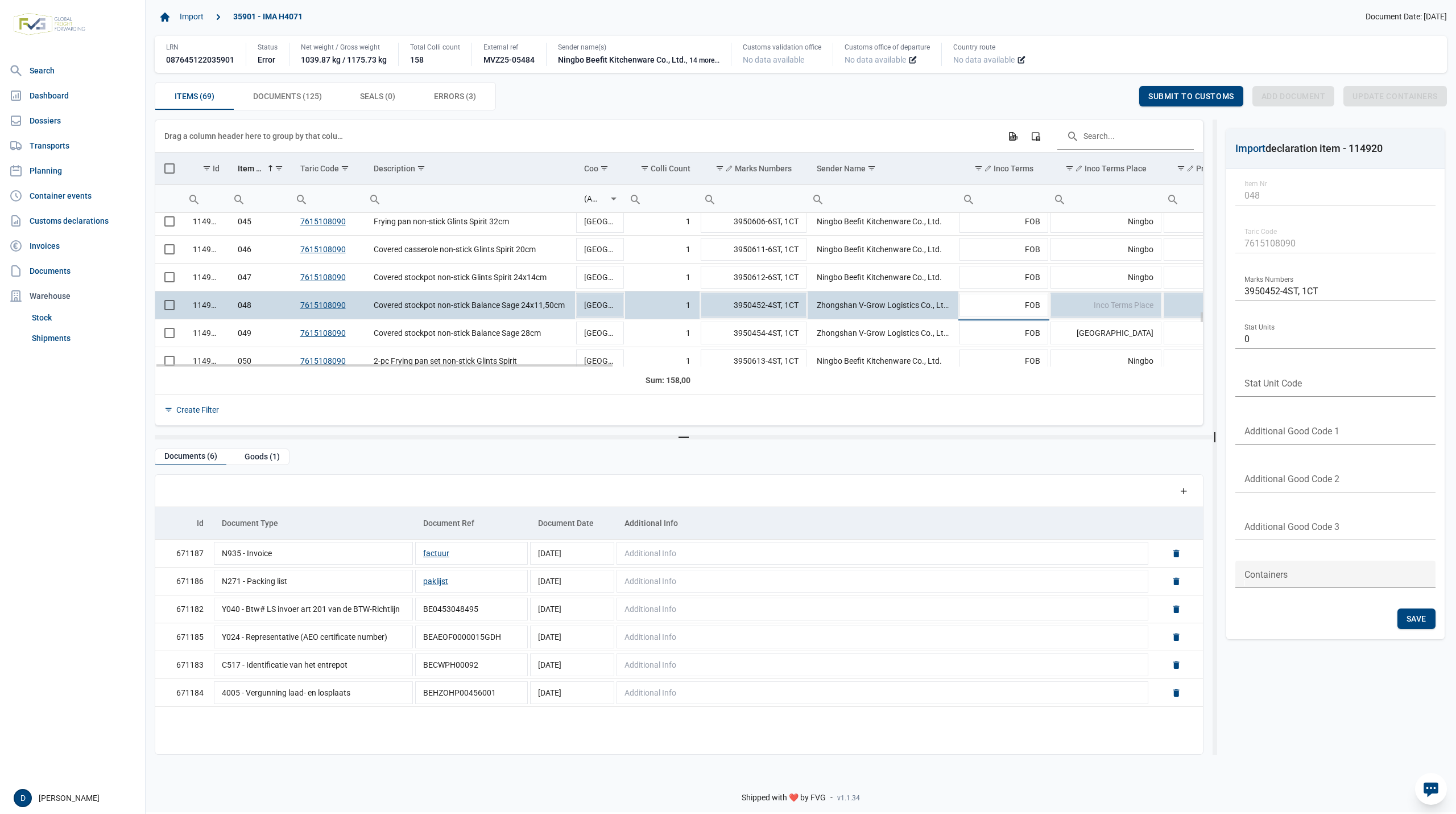
type input "FOB"
type input "Yantian"
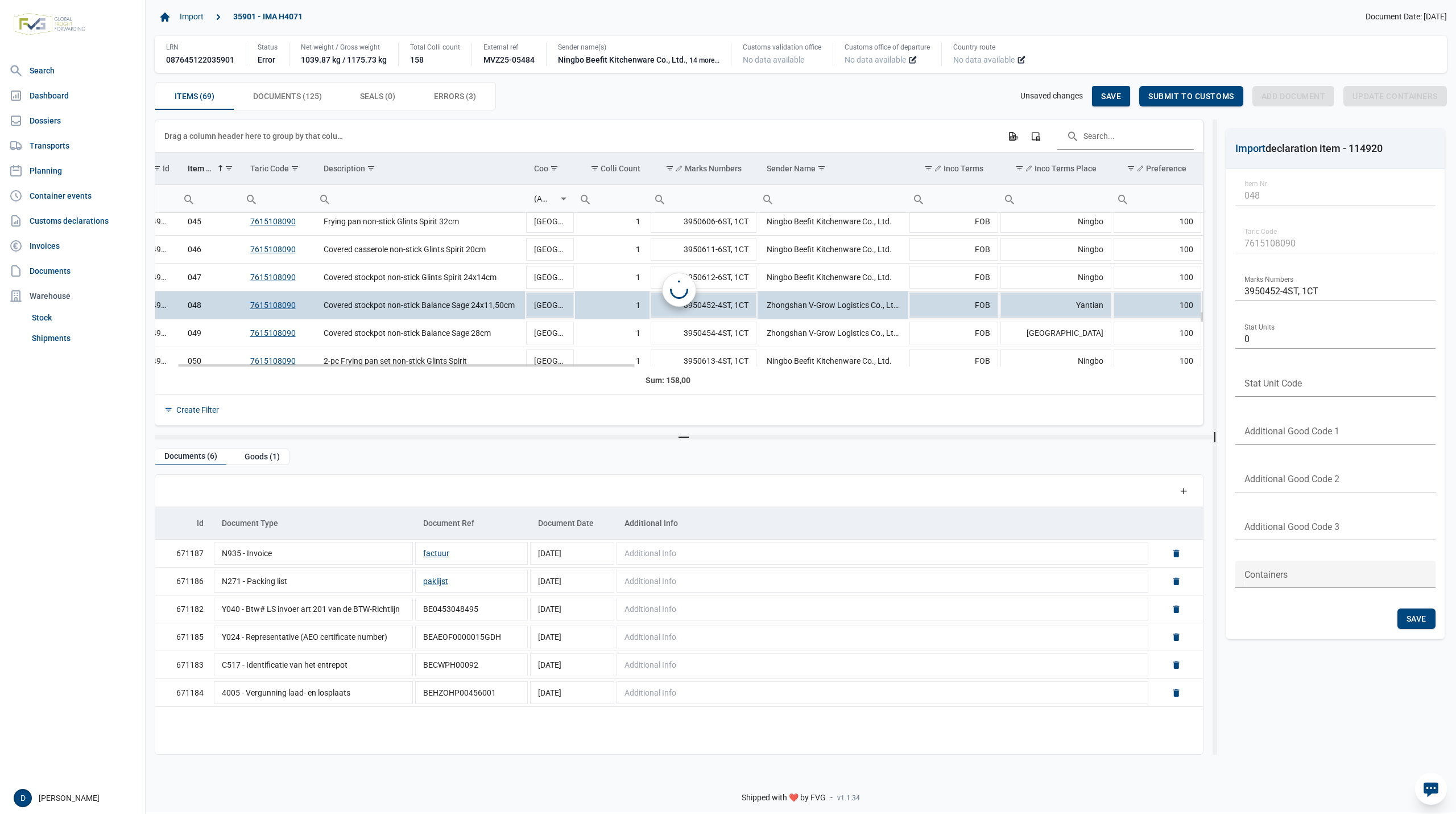
scroll to position [0, 50]
click at [1110, 96] on span "Save" at bounding box center [1111, 96] width 20 height 9
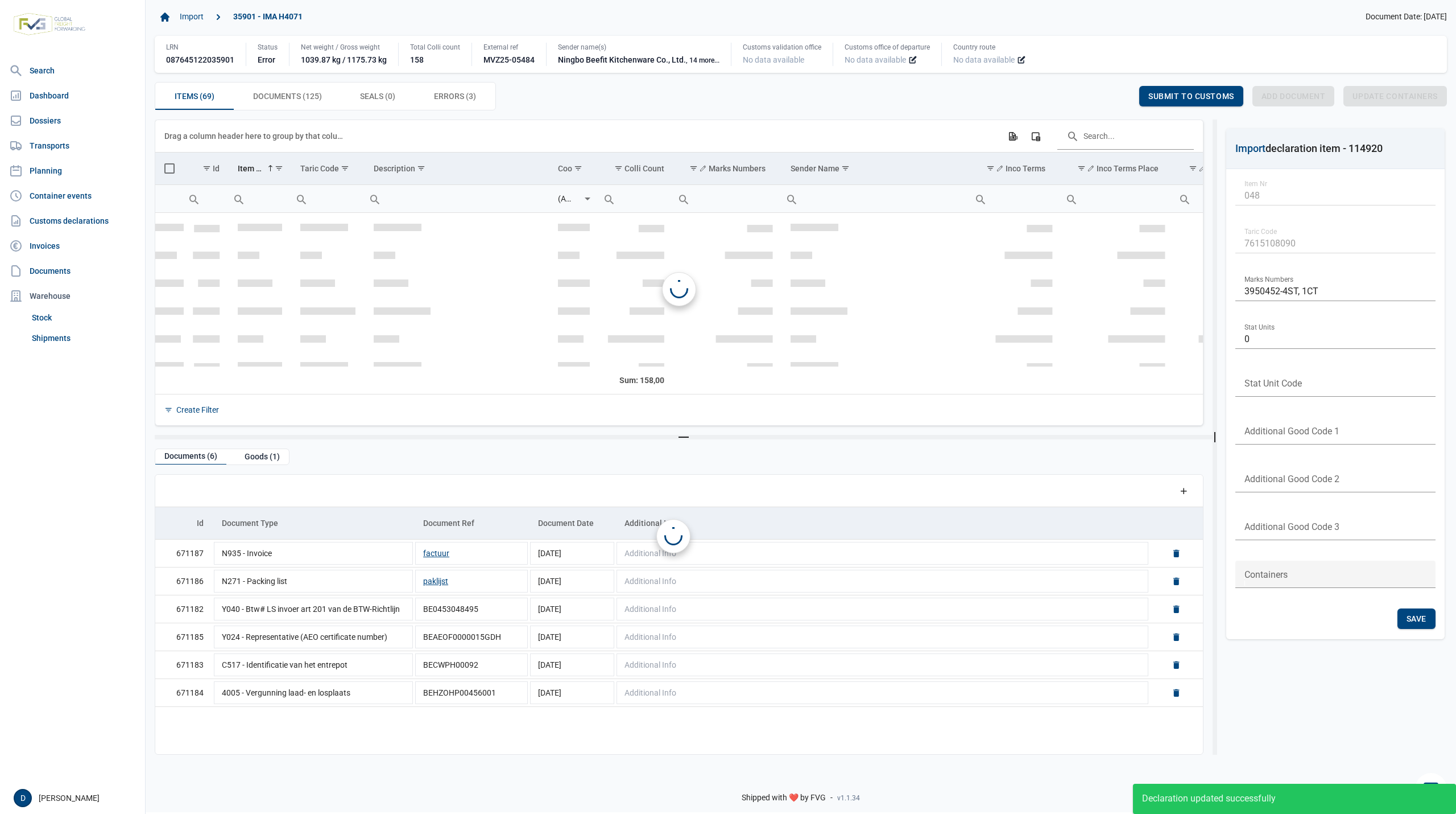
scroll to position [1319, 0]
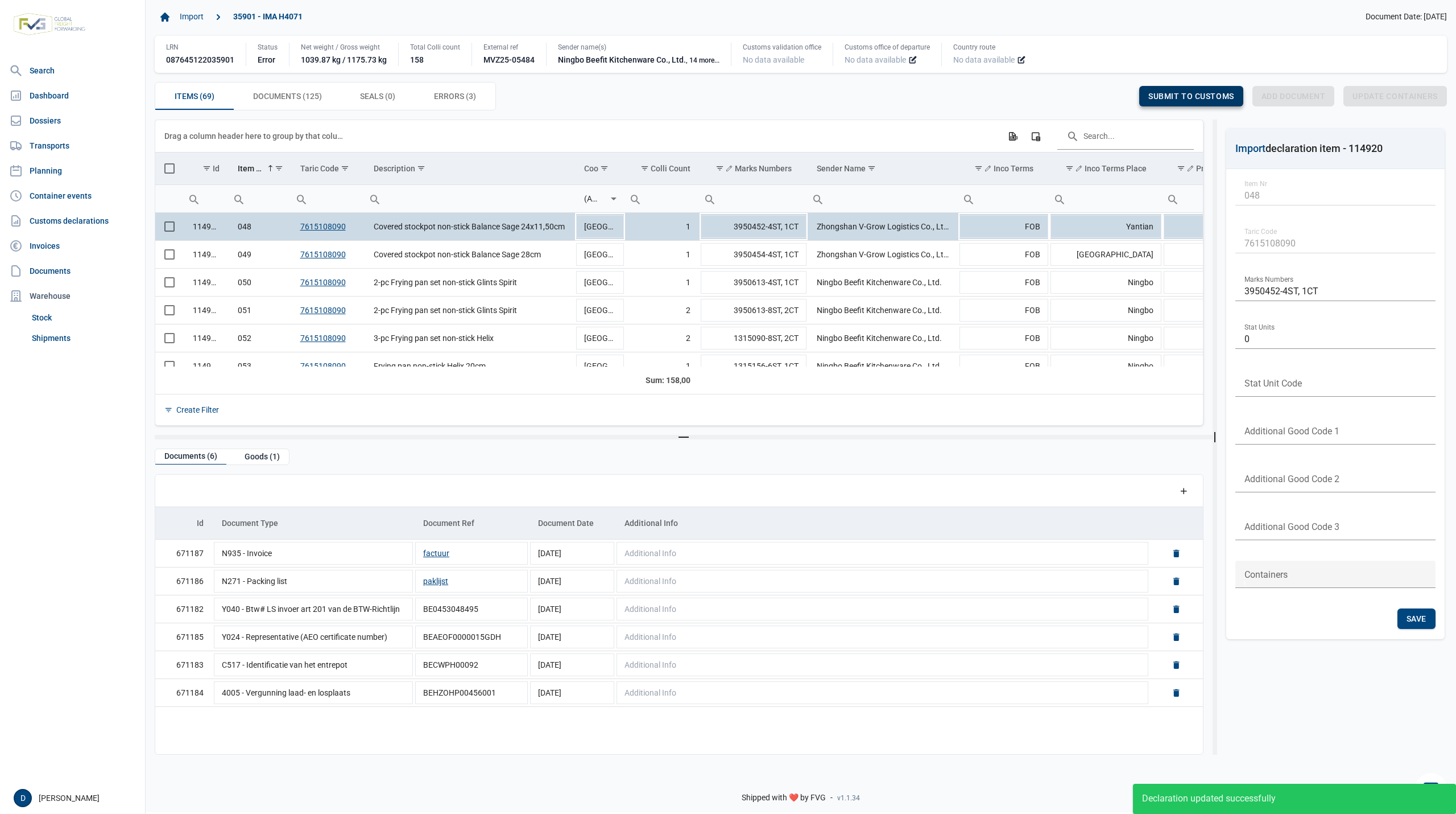
click at [1182, 97] on span "Submit to customs" at bounding box center [1191, 96] width 86 height 9
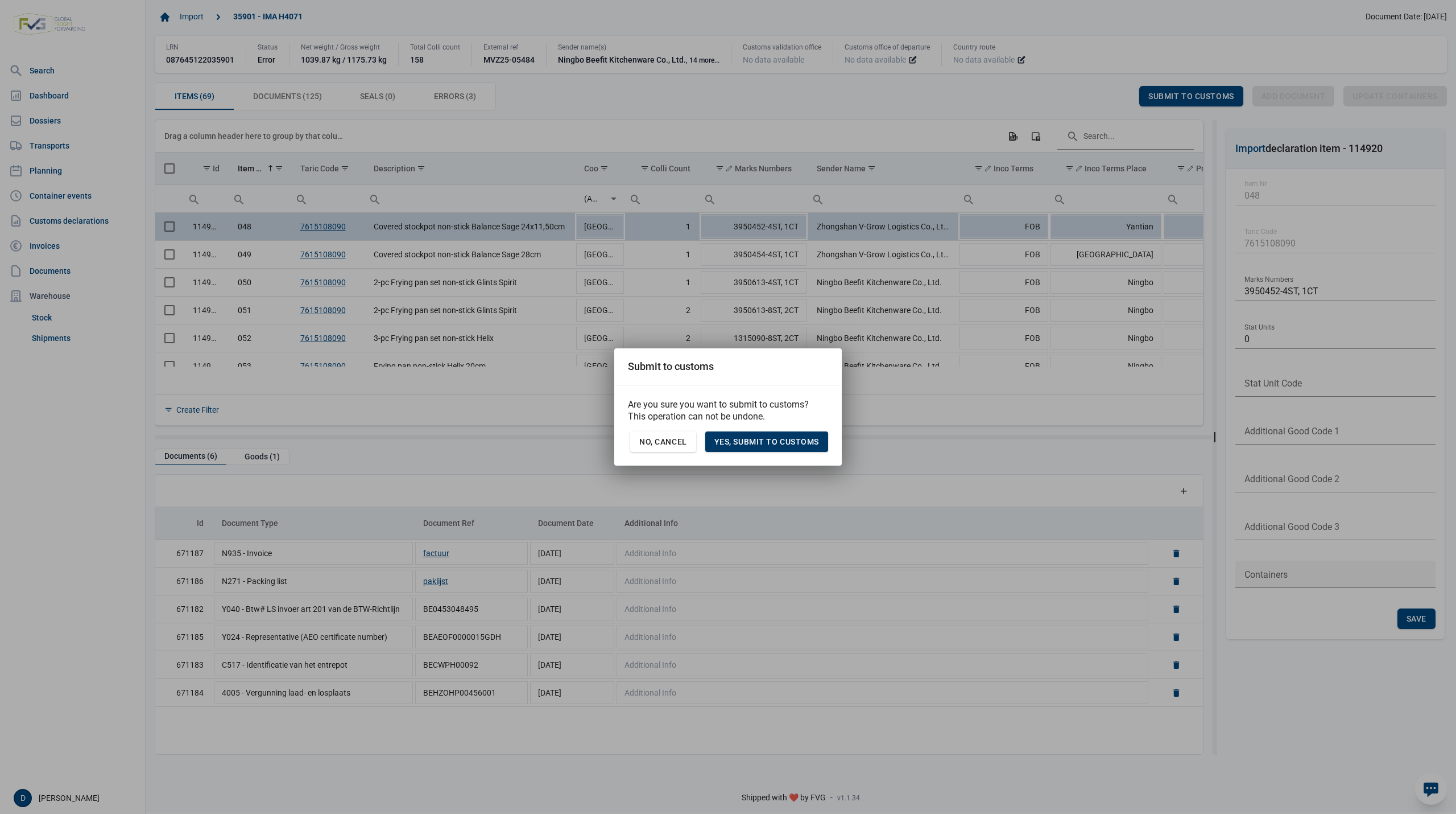
click at [774, 437] on span "Yes, Submit to customs" at bounding box center [766, 441] width 104 height 9
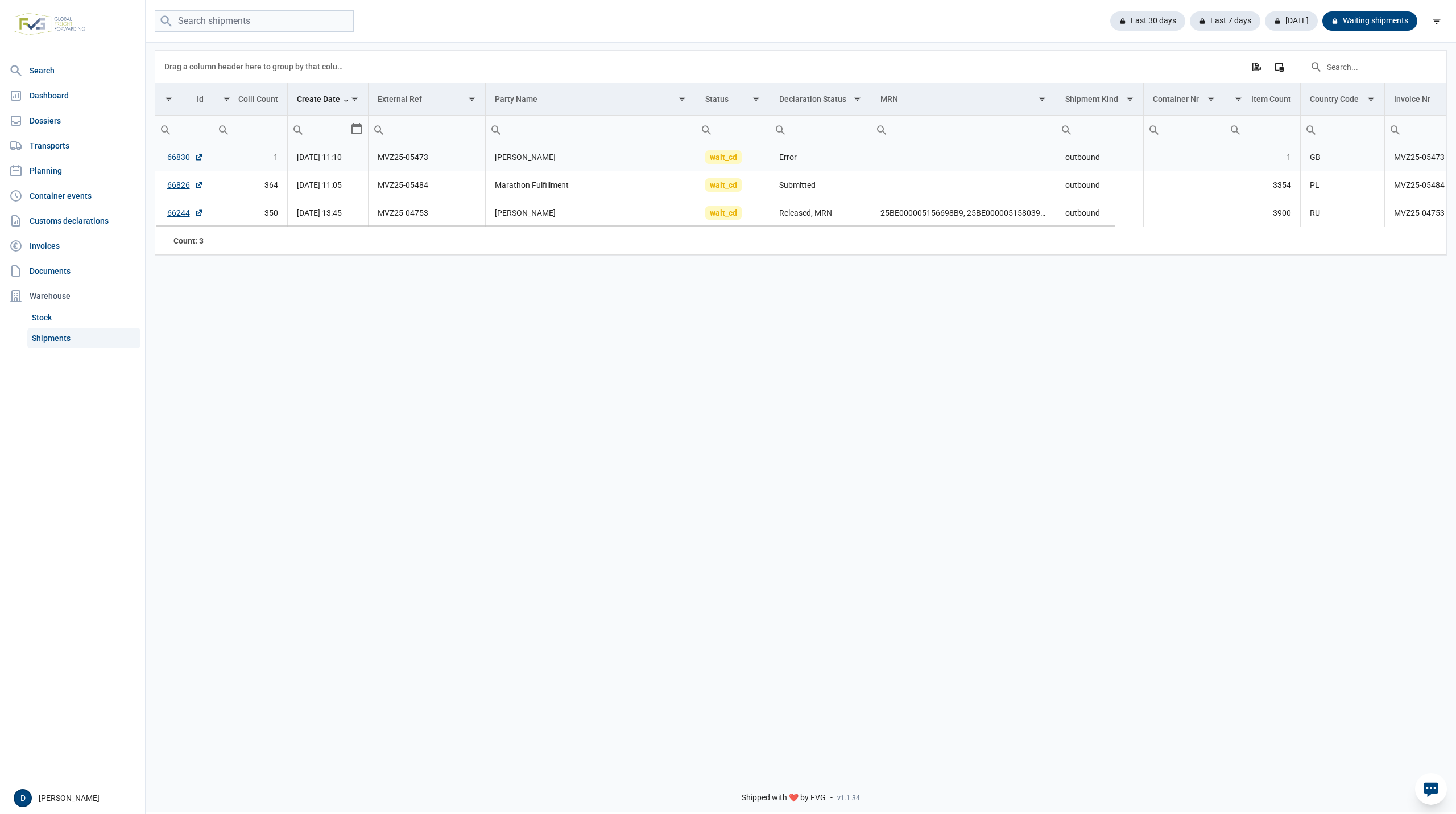
click at [173, 157] on link "66830" at bounding box center [185, 156] width 37 height 11
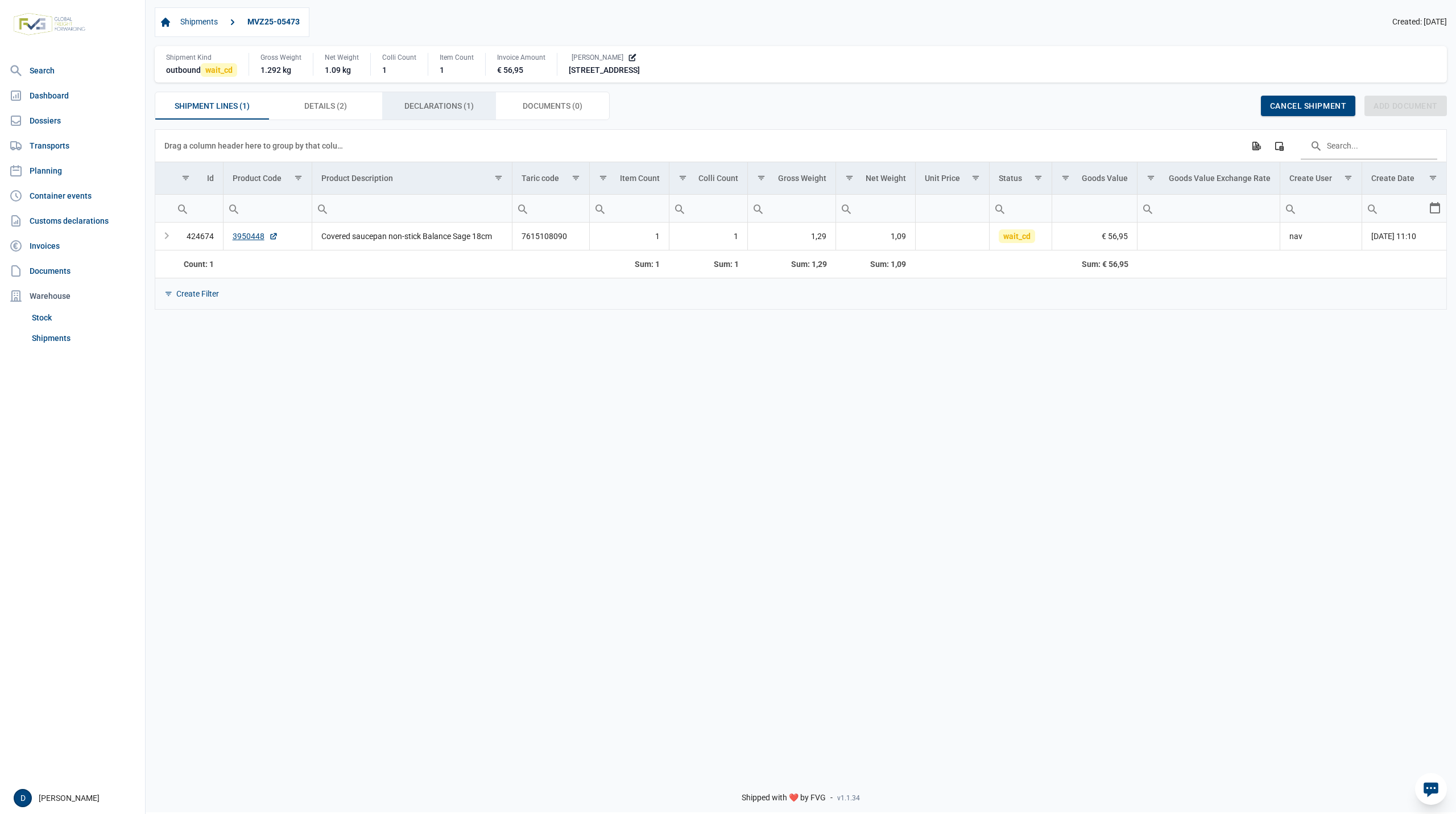
click at [446, 108] on span "Declarations (1) Declarations (1)" at bounding box center [440, 106] width 70 height 14
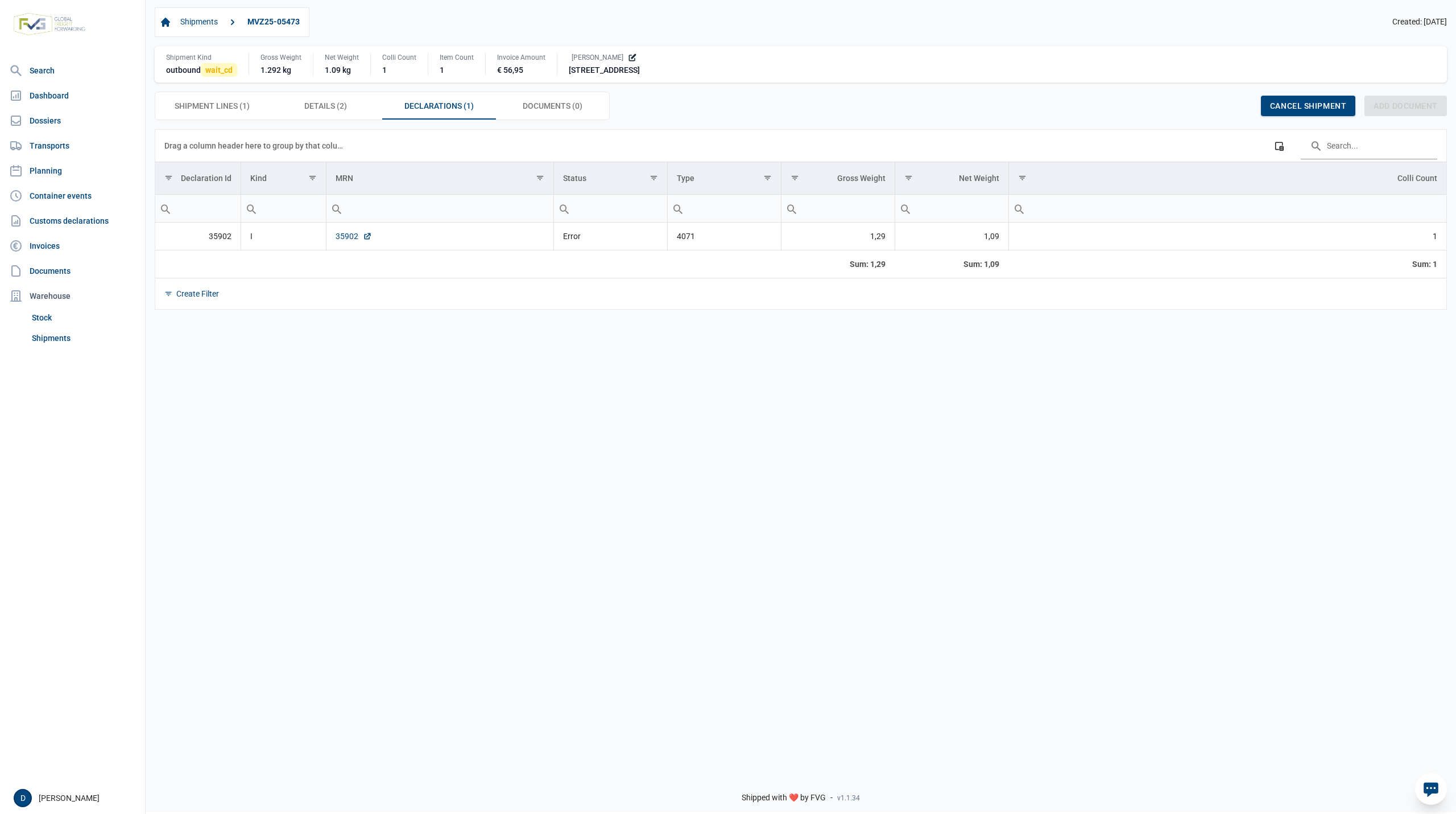
click at [344, 233] on link "35902" at bounding box center [353, 236] width 37 height 11
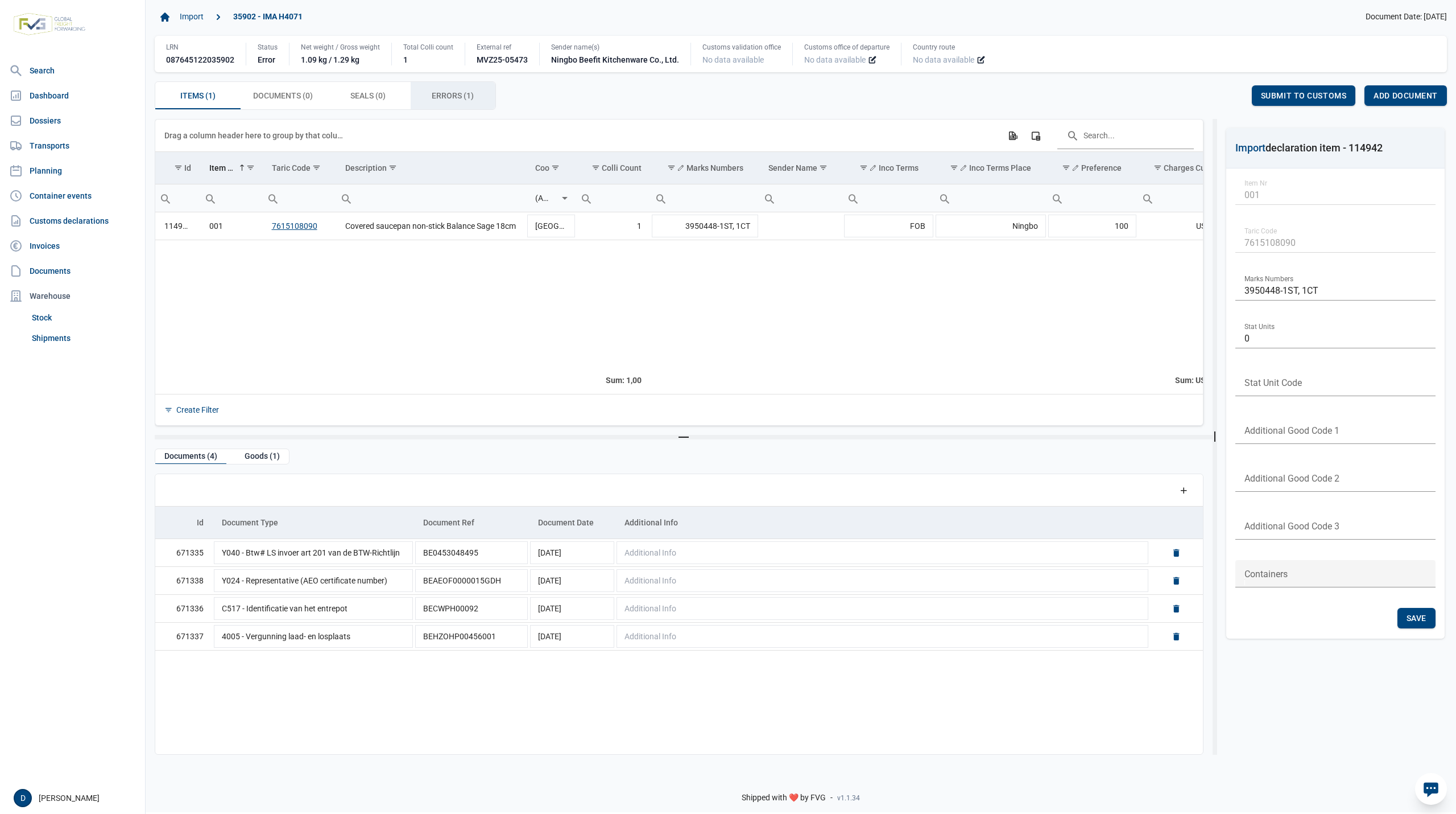
click at [452, 100] on span "Errors (1) Errors (1)" at bounding box center [453, 96] width 42 height 14
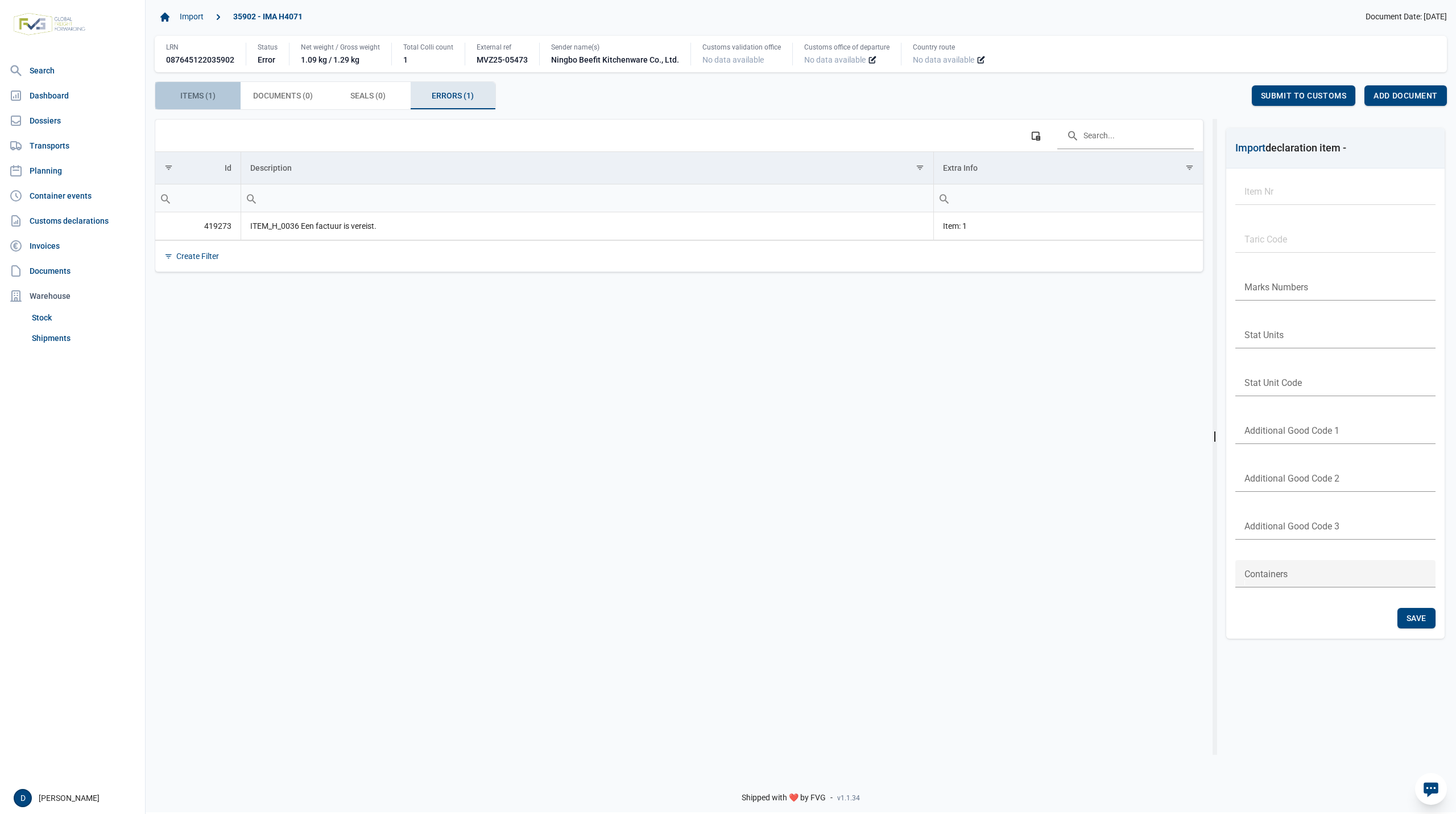
click at [201, 94] on span "Items (1) Items (1)" at bounding box center [197, 96] width 35 height 14
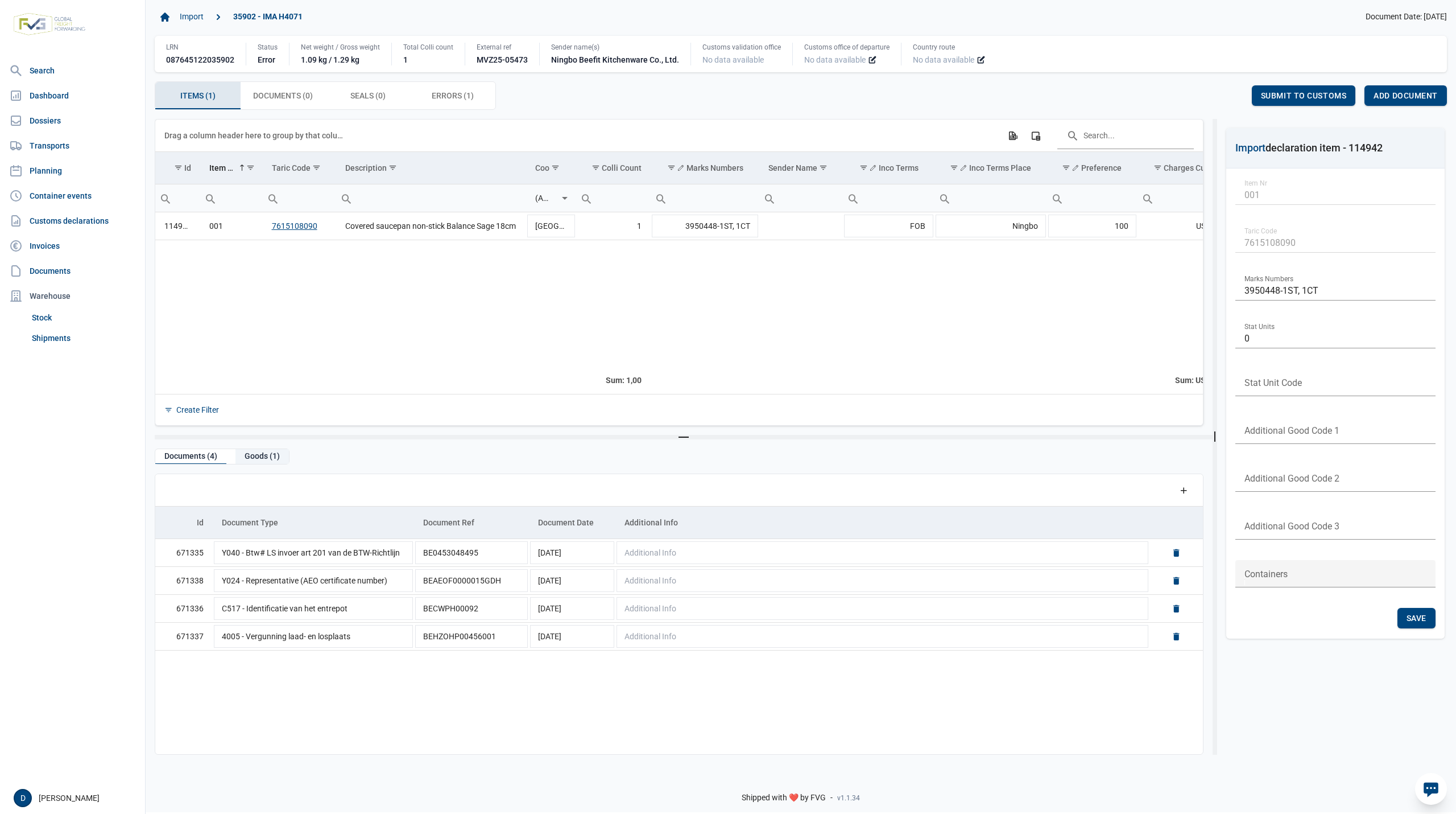
click at [260, 456] on div "Goods (1)" at bounding box center [263, 456] width 54 height 15
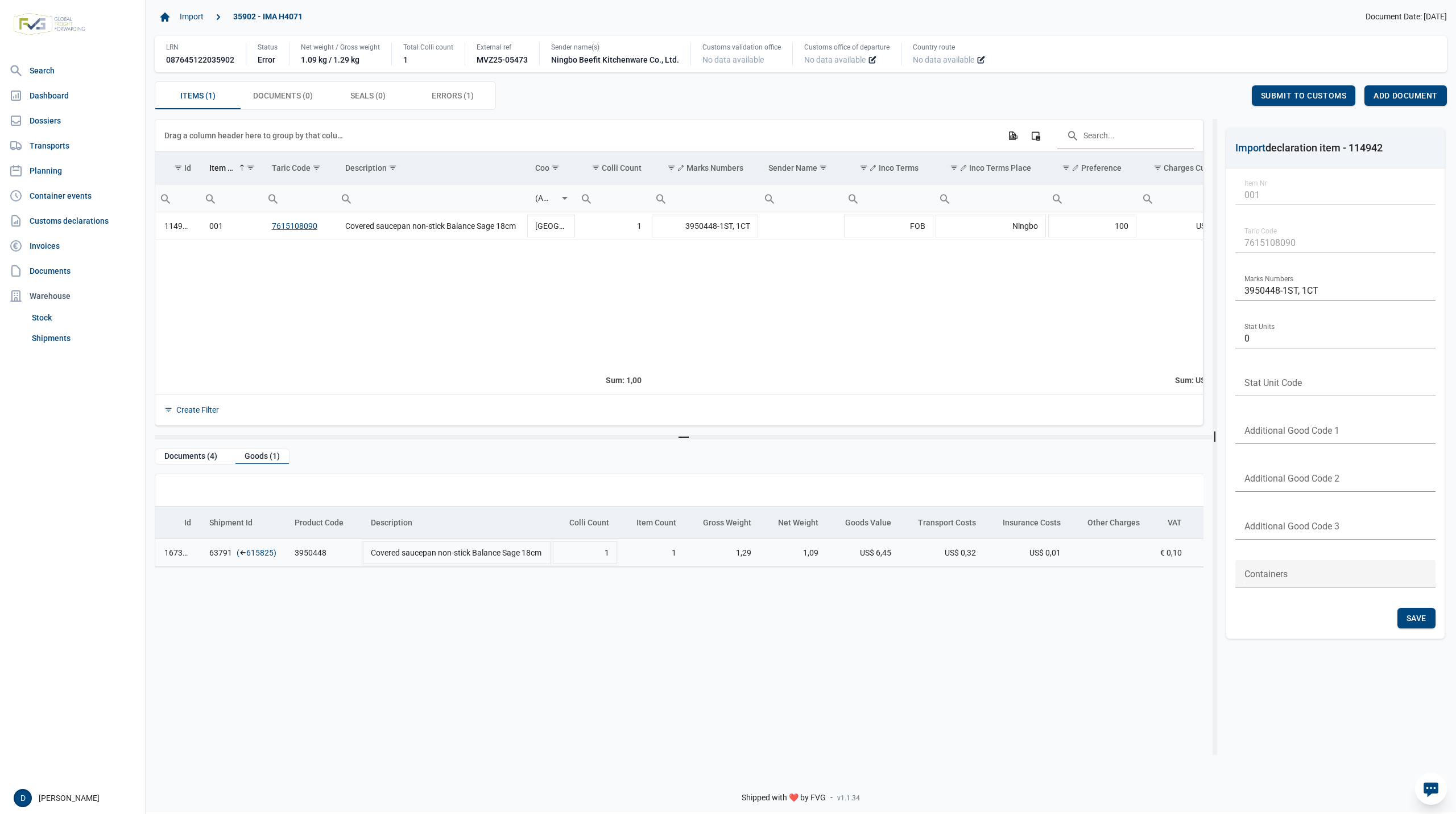
click at [258, 555] on link "615825" at bounding box center [260, 552] width 27 height 11
click at [1409, 94] on span "Add document" at bounding box center [1405, 96] width 65 height 9
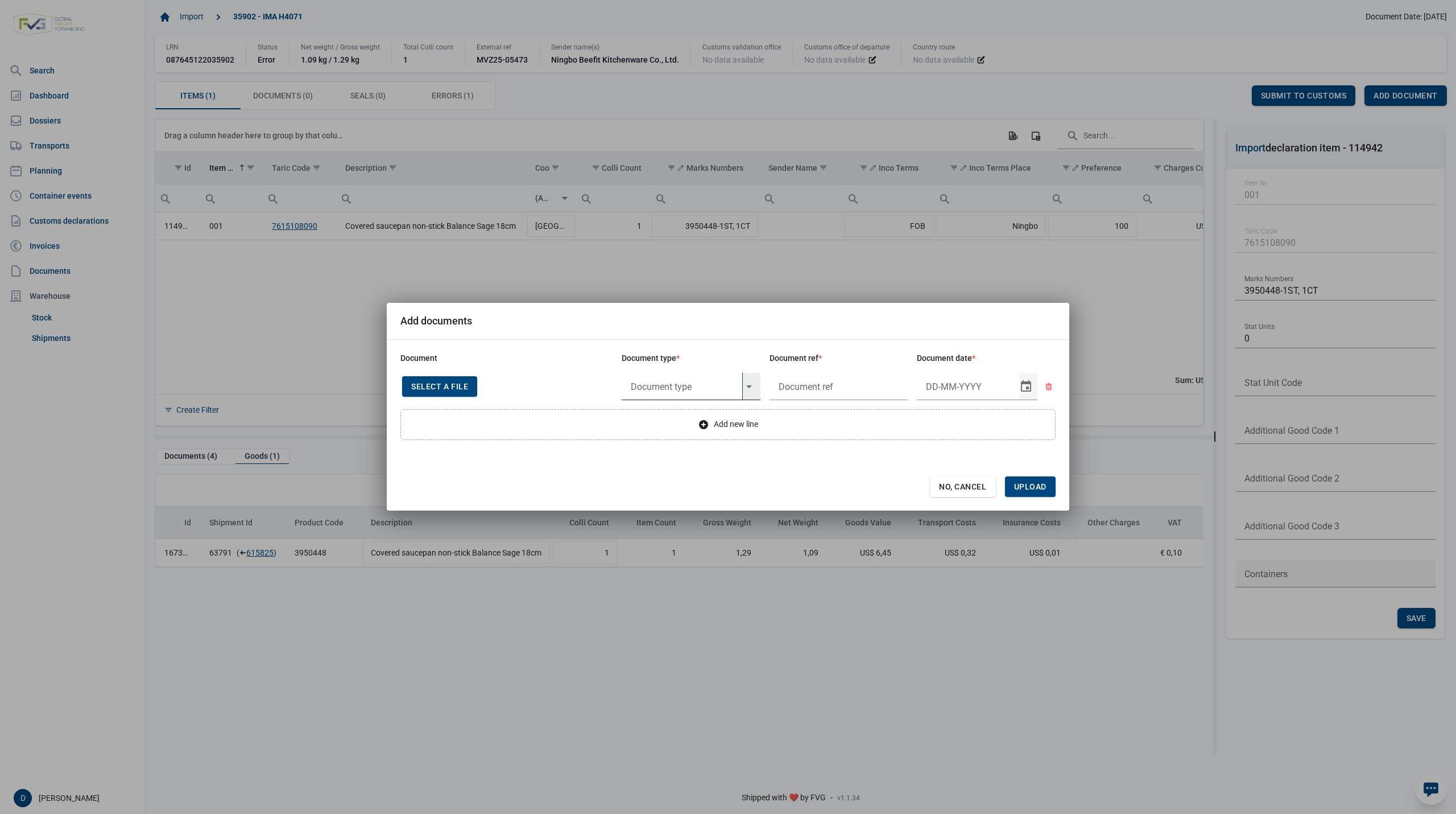
click at [649, 386] on input "text" at bounding box center [681, 386] width 120 height 27
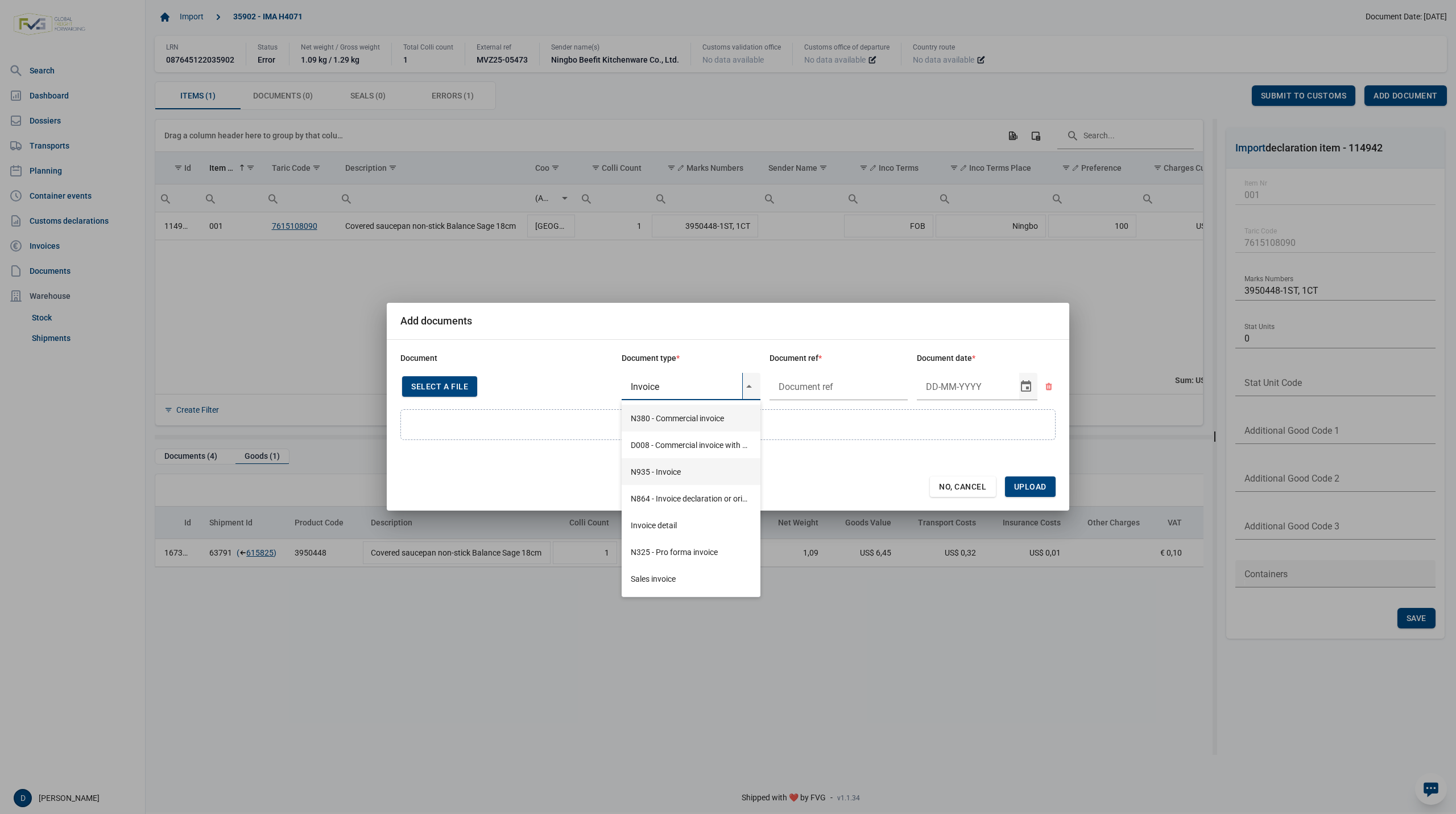
click at [667, 467] on div "N935 - Invoice" at bounding box center [691, 471] width 139 height 27
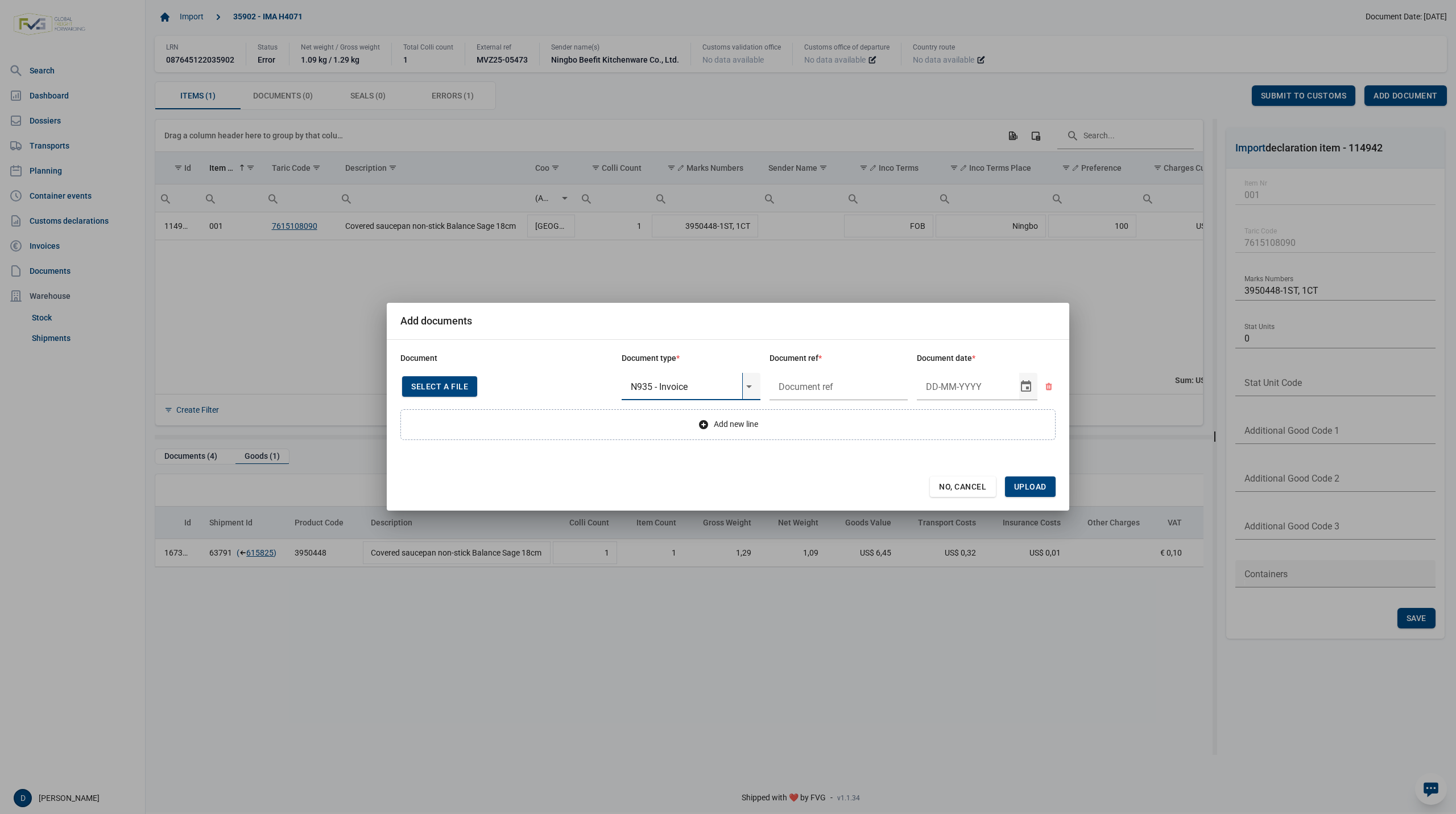
type input "N935 - Invoice"
click at [817, 381] on input "text" at bounding box center [839, 386] width 139 height 27
type input "."
type input "26-3-2025"
click at [1029, 489] on span "Upload" at bounding box center [1030, 486] width 33 height 9
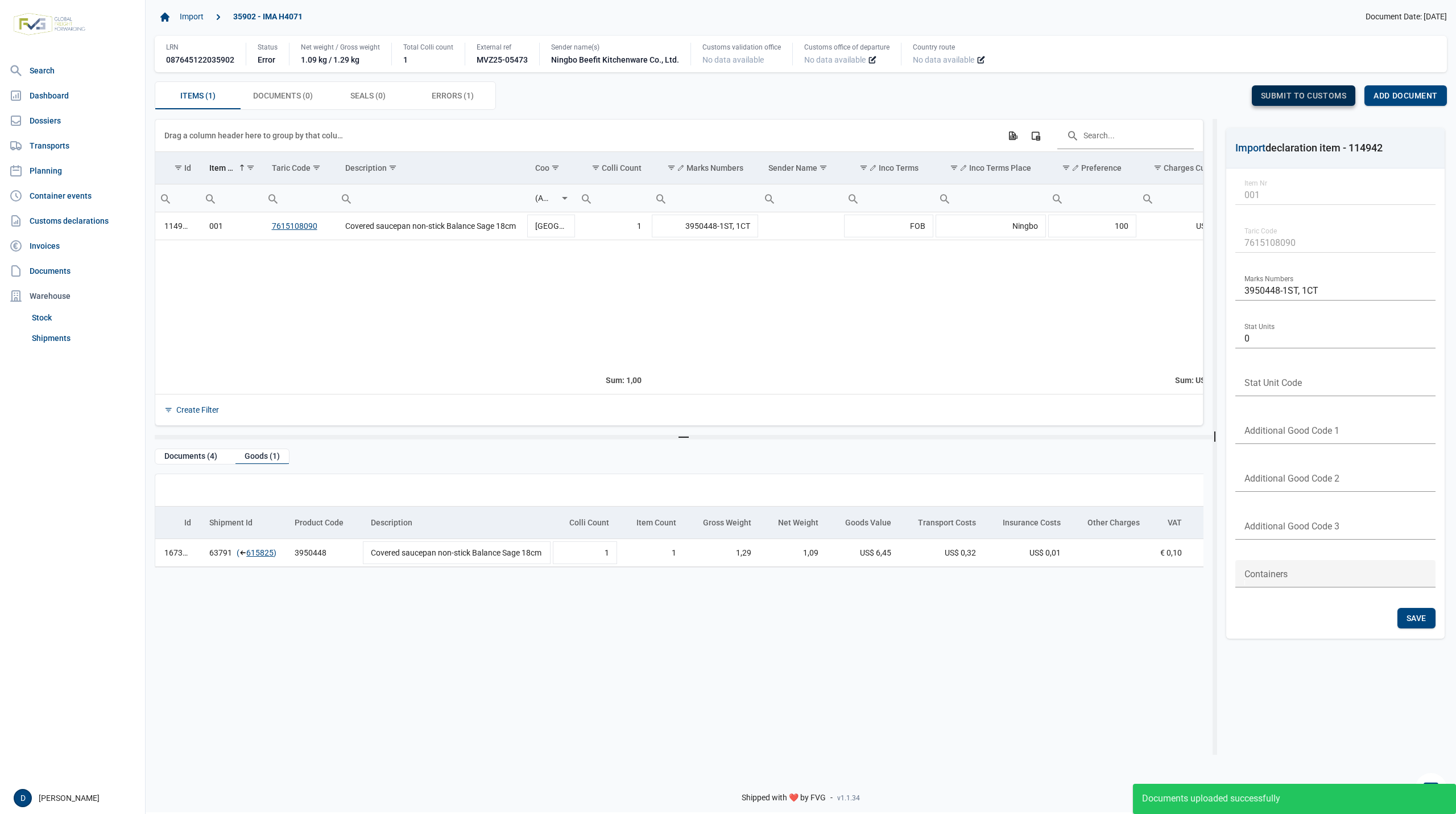
click at [1300, 98] on span "Submit to customs" at bounding box center [1304, 96] width 86 height 9
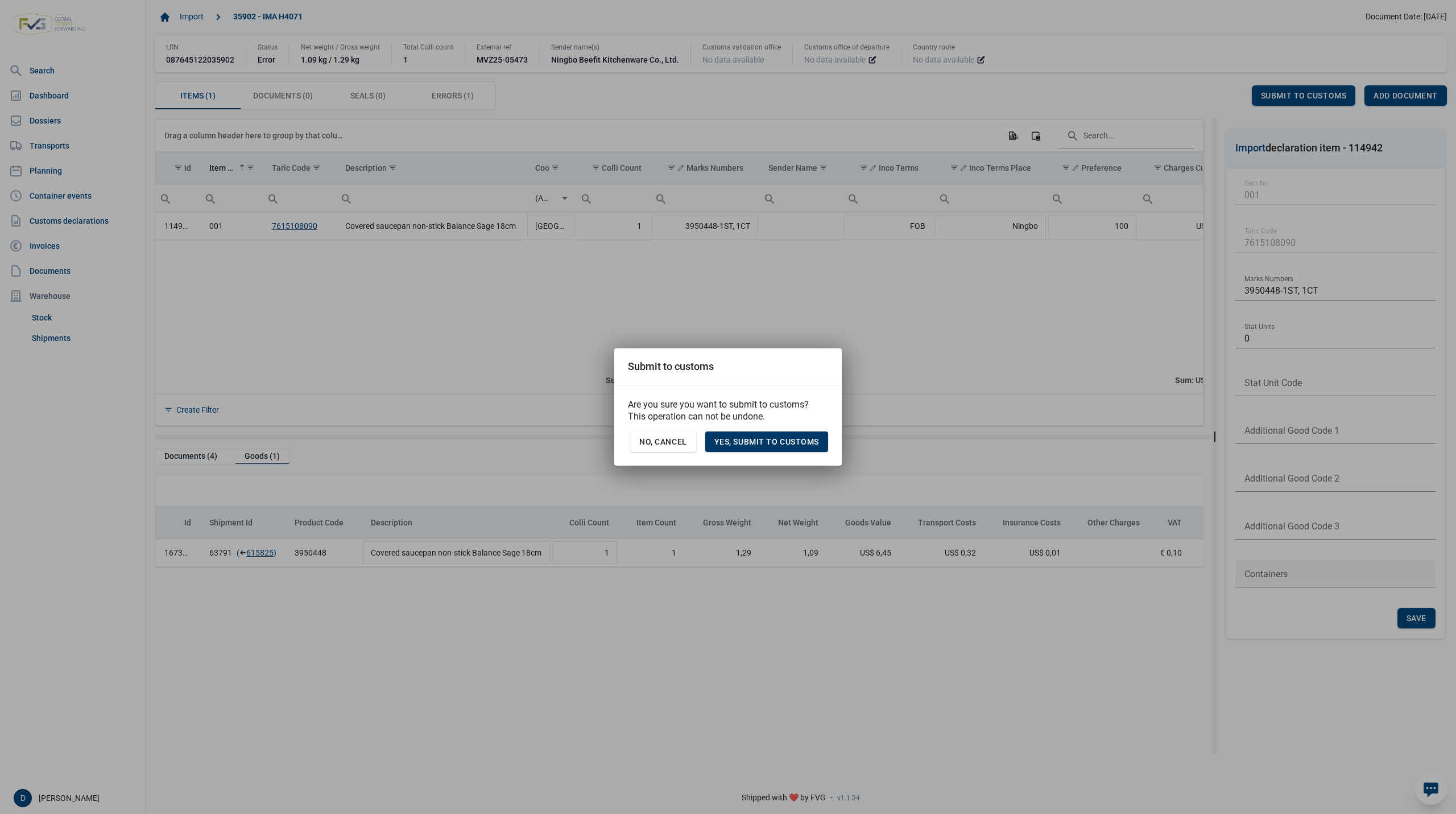
click at [776, 438] on span "Yes, Submit to customs" at bounding box center [766, 441] width 104 height 9
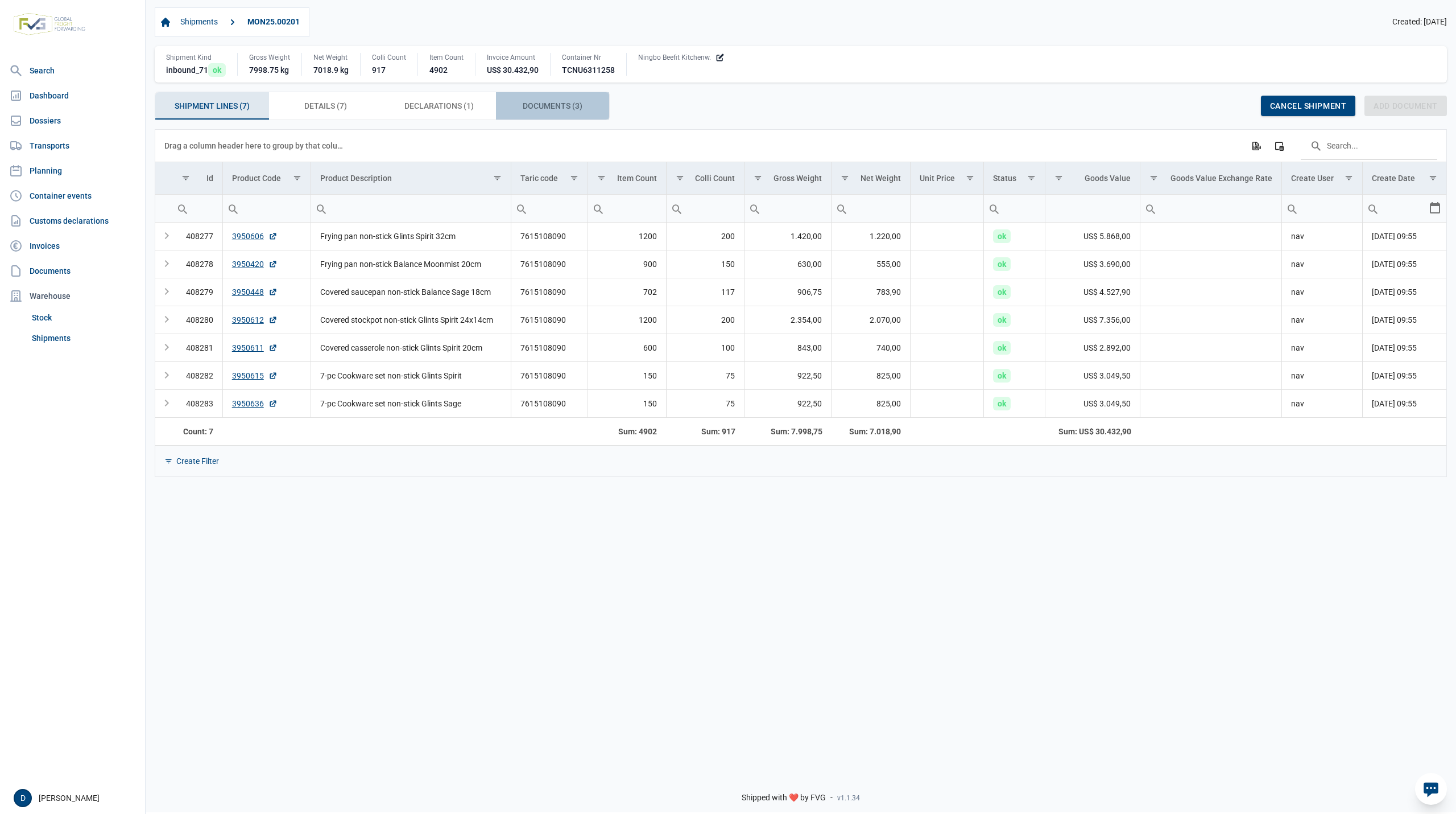
click at [562, 108] on span "Documents (3) Documents (3)" at bounding box center [553, 106] width 60 height 14
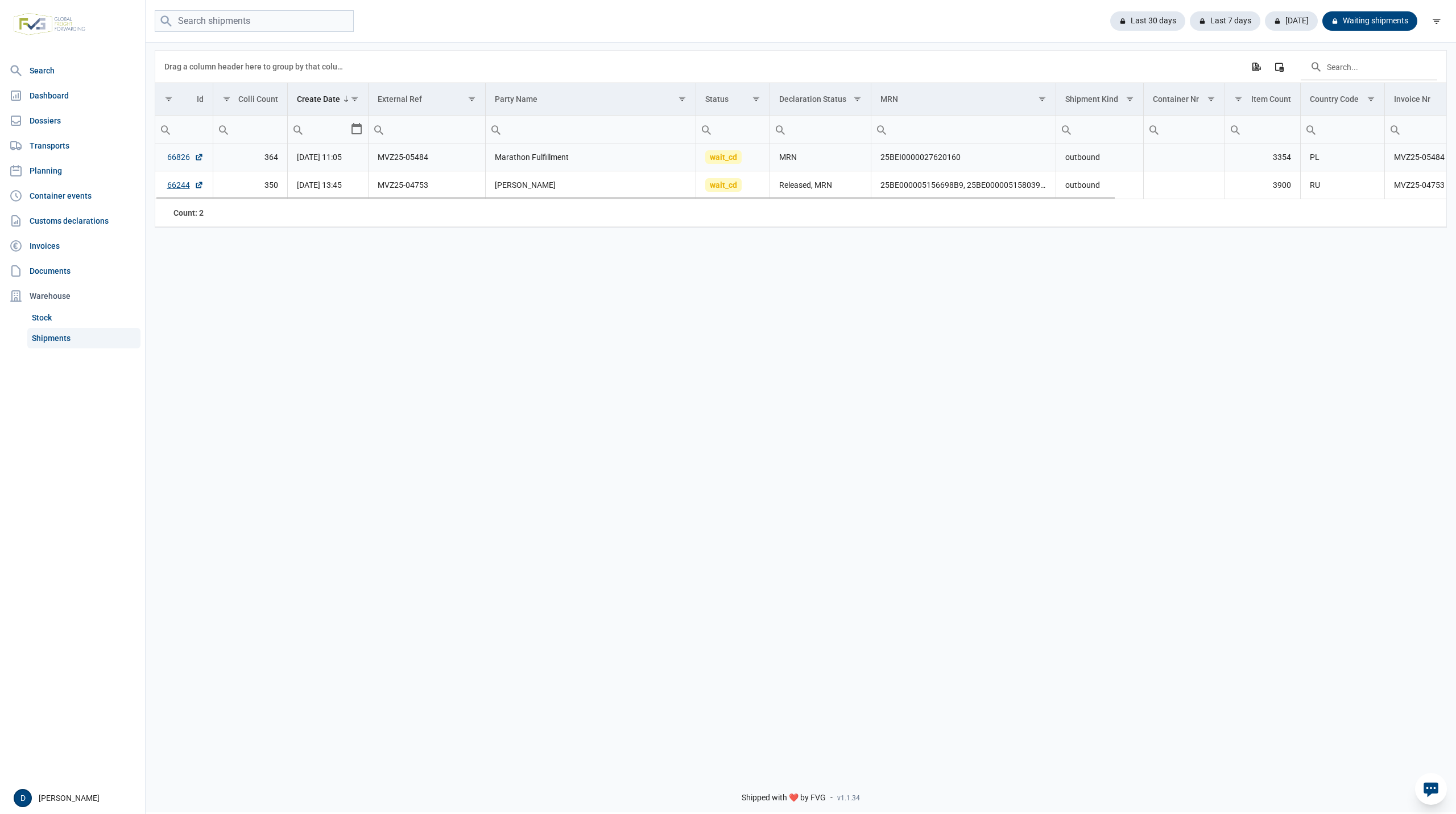
click at [176, 157] on link "66826" at bounding box center [185, 156] width 37 height 11
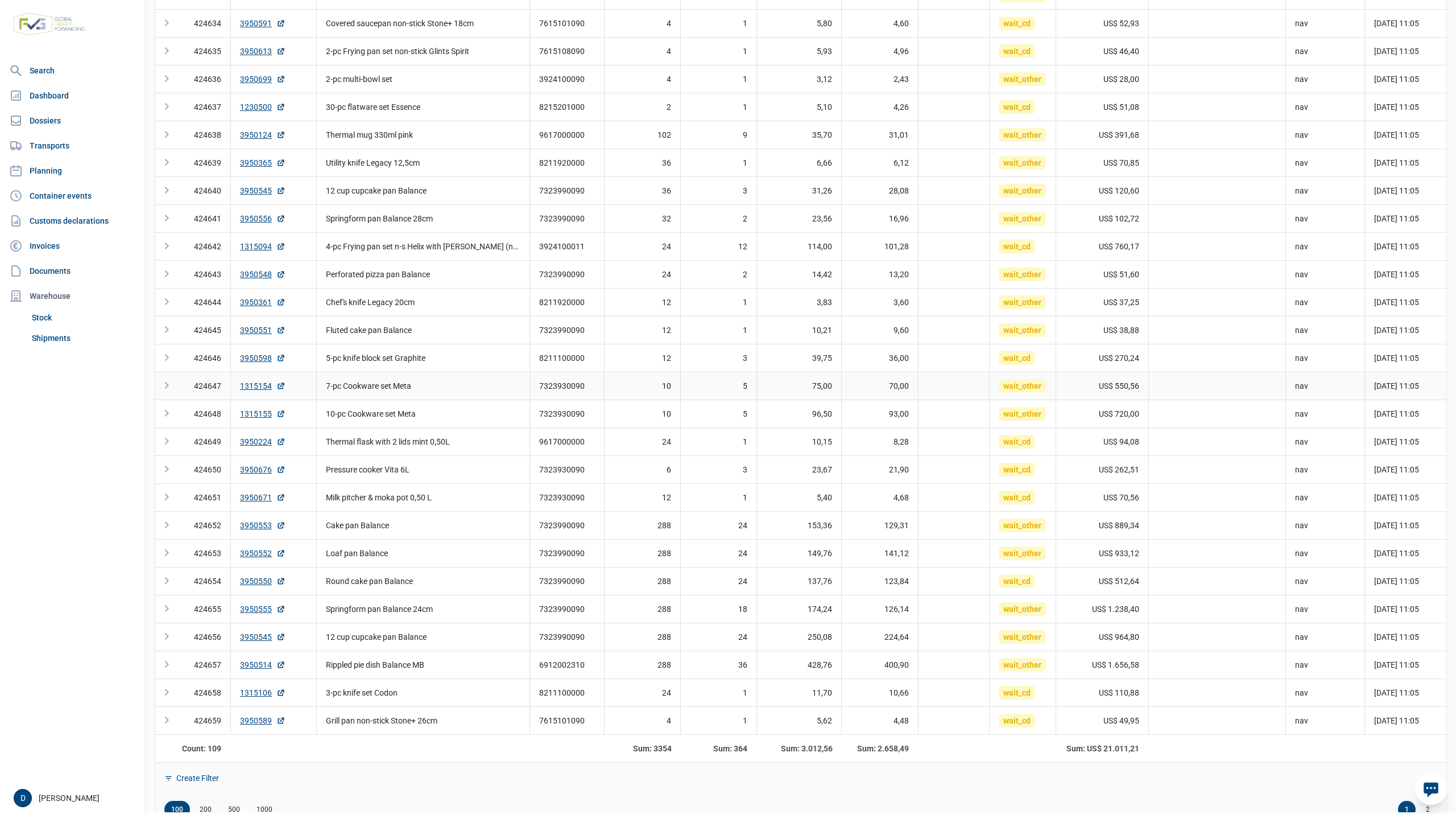
scroll to position [2311, 0]
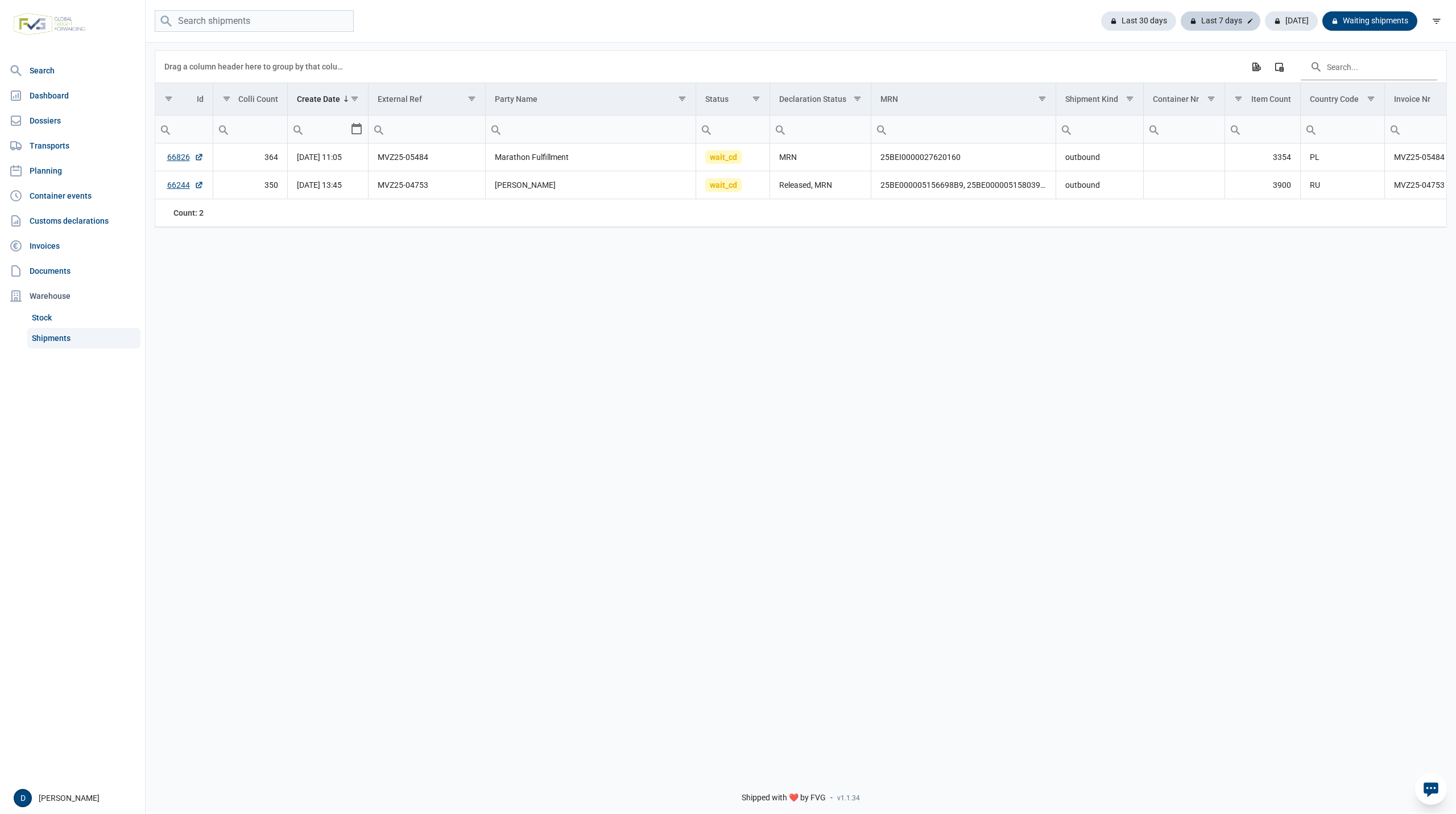
click at [1220, 15] on div "Last 7 days" at bounding box center [1220, 20] width 80 height 19
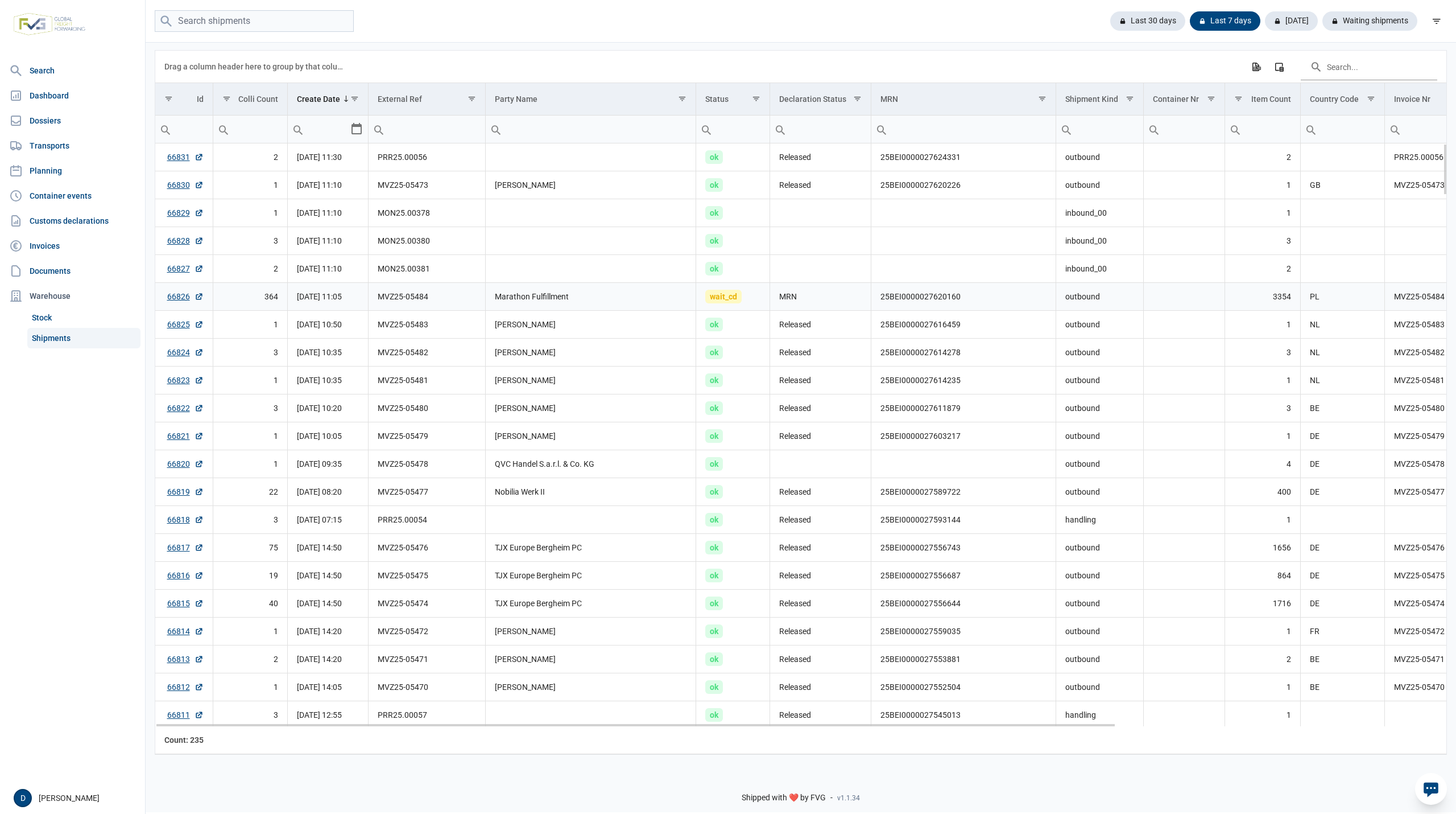
click at [1357, 299] on td "PL" at bounding box center [1342, 297] width 85 height 28
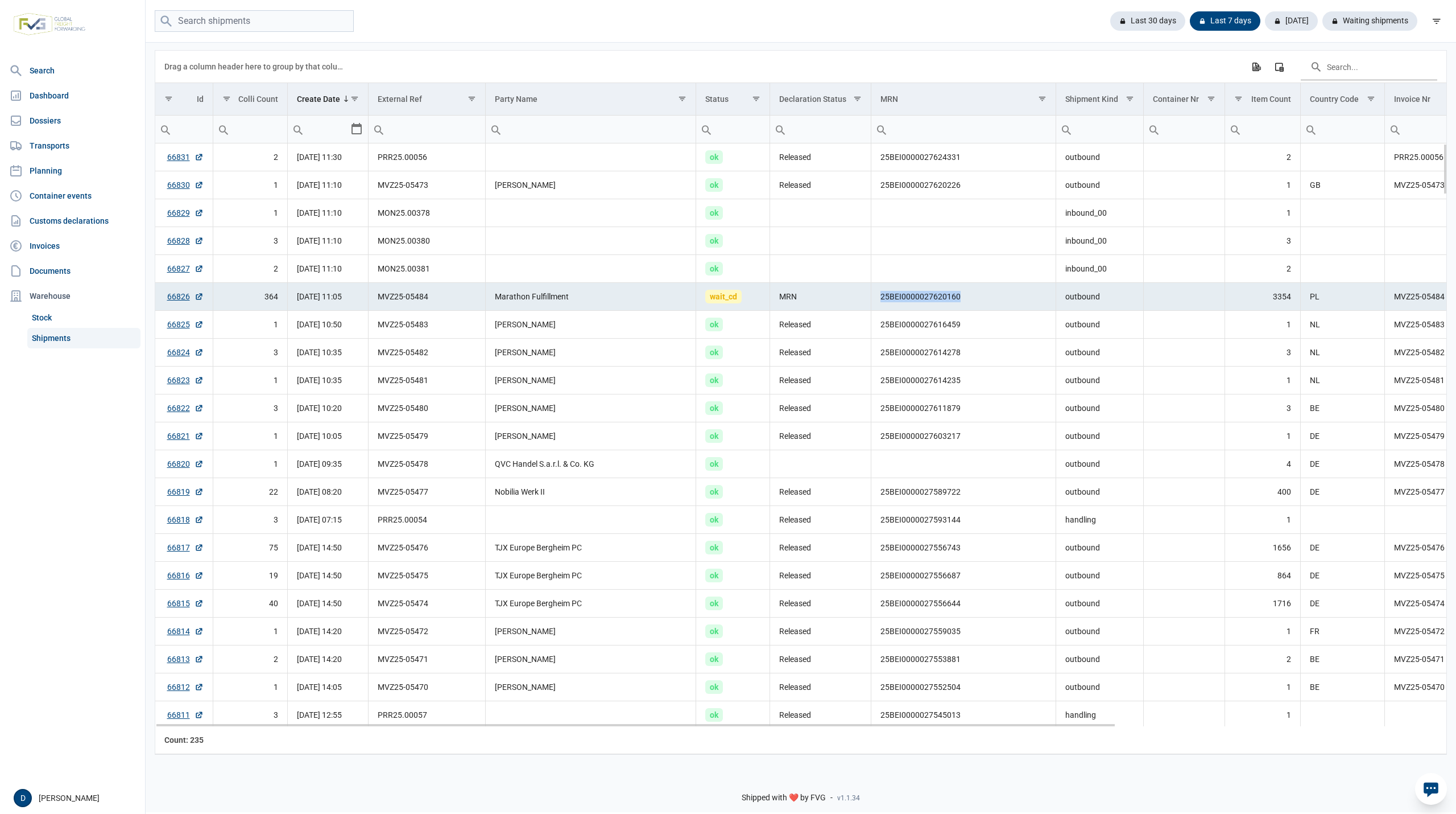
drag, startPoint x: 879, startPoint y: 301, endPoint x: 961, endPoint y: 304, distance: 82.1
click at [961, 304] on td "25BEI0000027620160" at bounding box center [964, 297] width 185 height 28
copy td "25BEI0000027620160"
click at [632, 296] on td "Marathon Fulfillment" at bounding box center [591, 297] width 211 height 28
